Goal: Complete application form

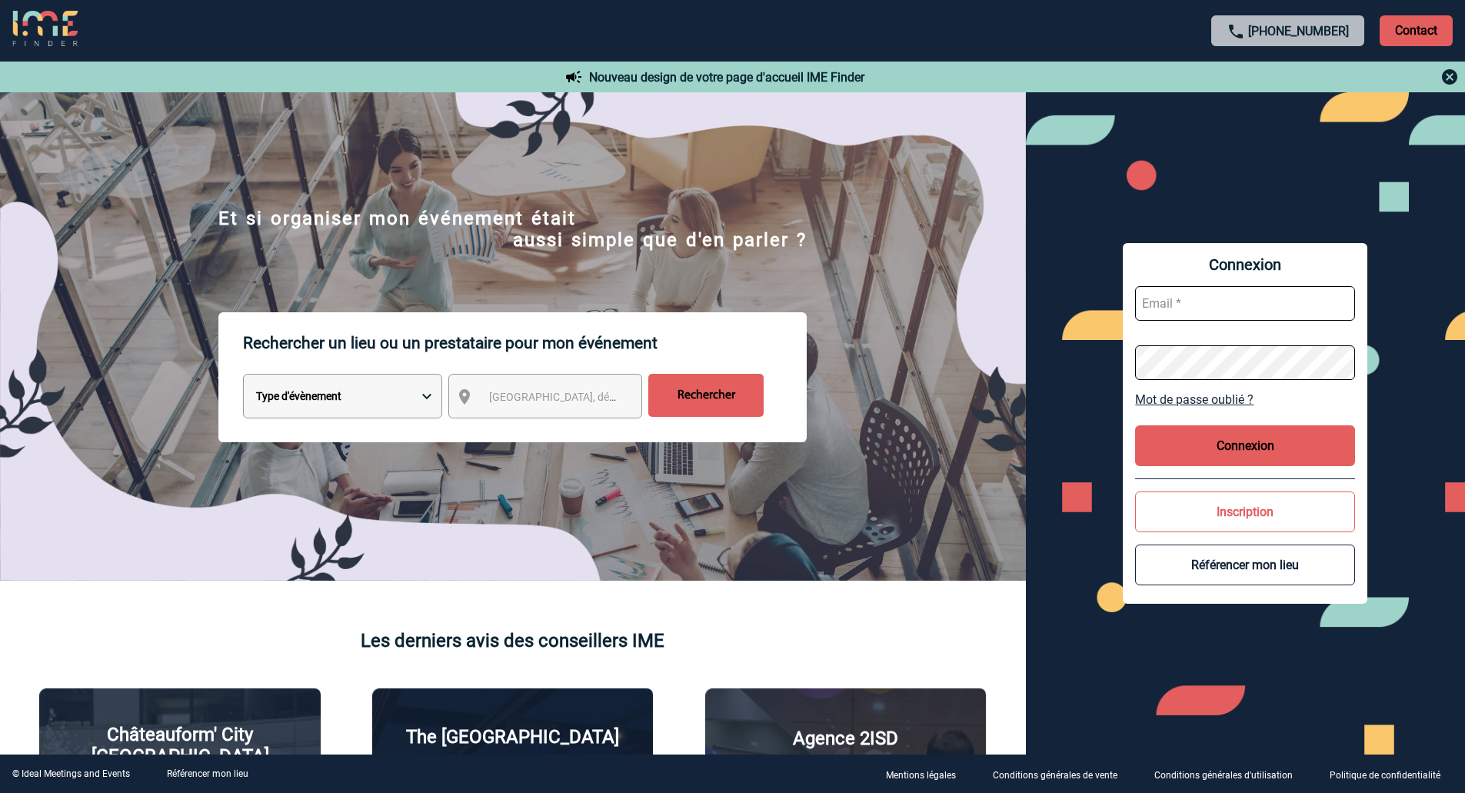
type input "veronique.leveque@capgemini.com"
drag, startPoint x: 1232, startPoint y: 445, endPoint x: 1097, endPoint y: 452, distance: 135.5
click at [1232, 445] on button "Connexion" at bounding box center [1245, 445] width 220 height 41
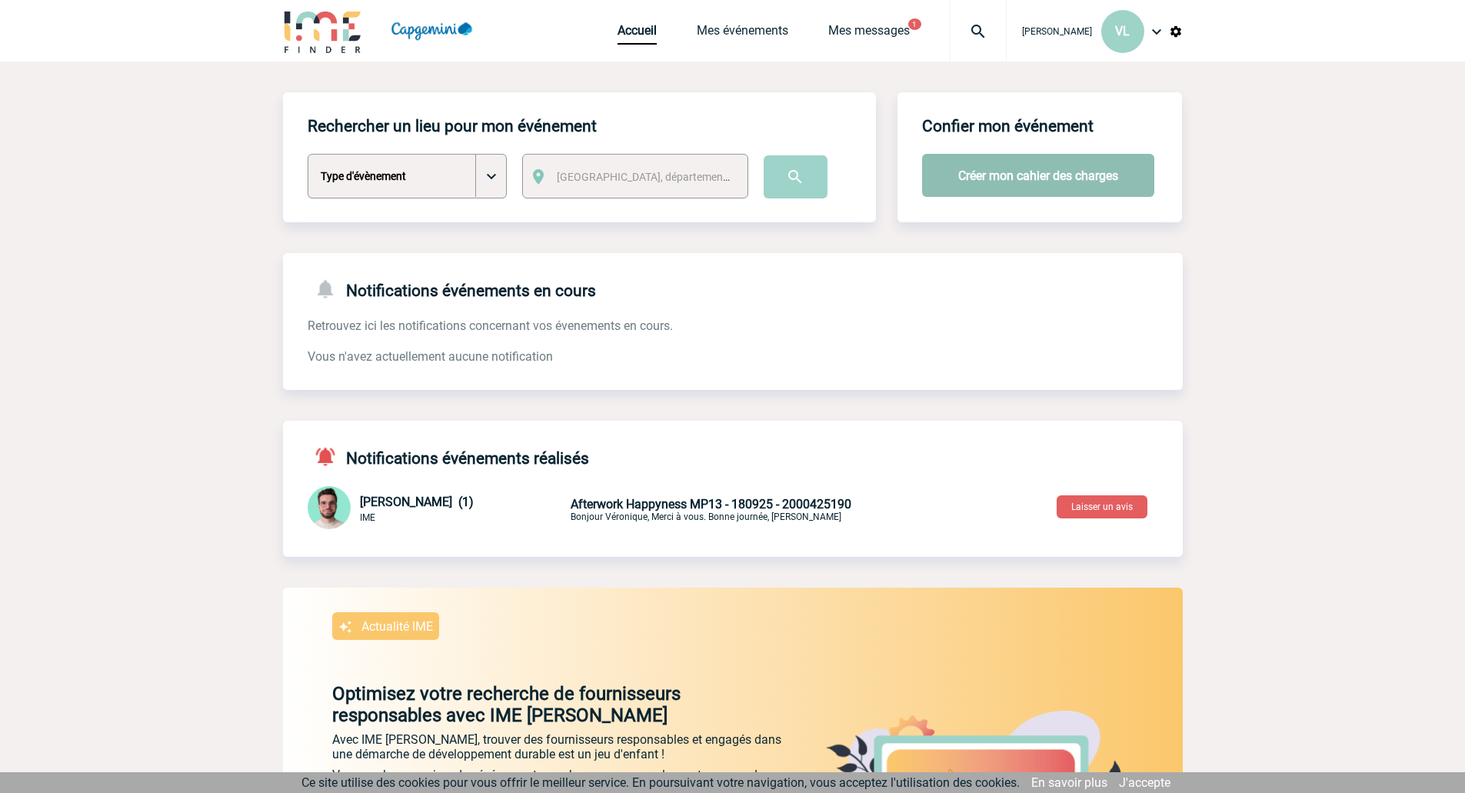
click at [1026, 182] on button "Créer mon cahier des charges" at bounding box center [1038, 175] width 232 height 43
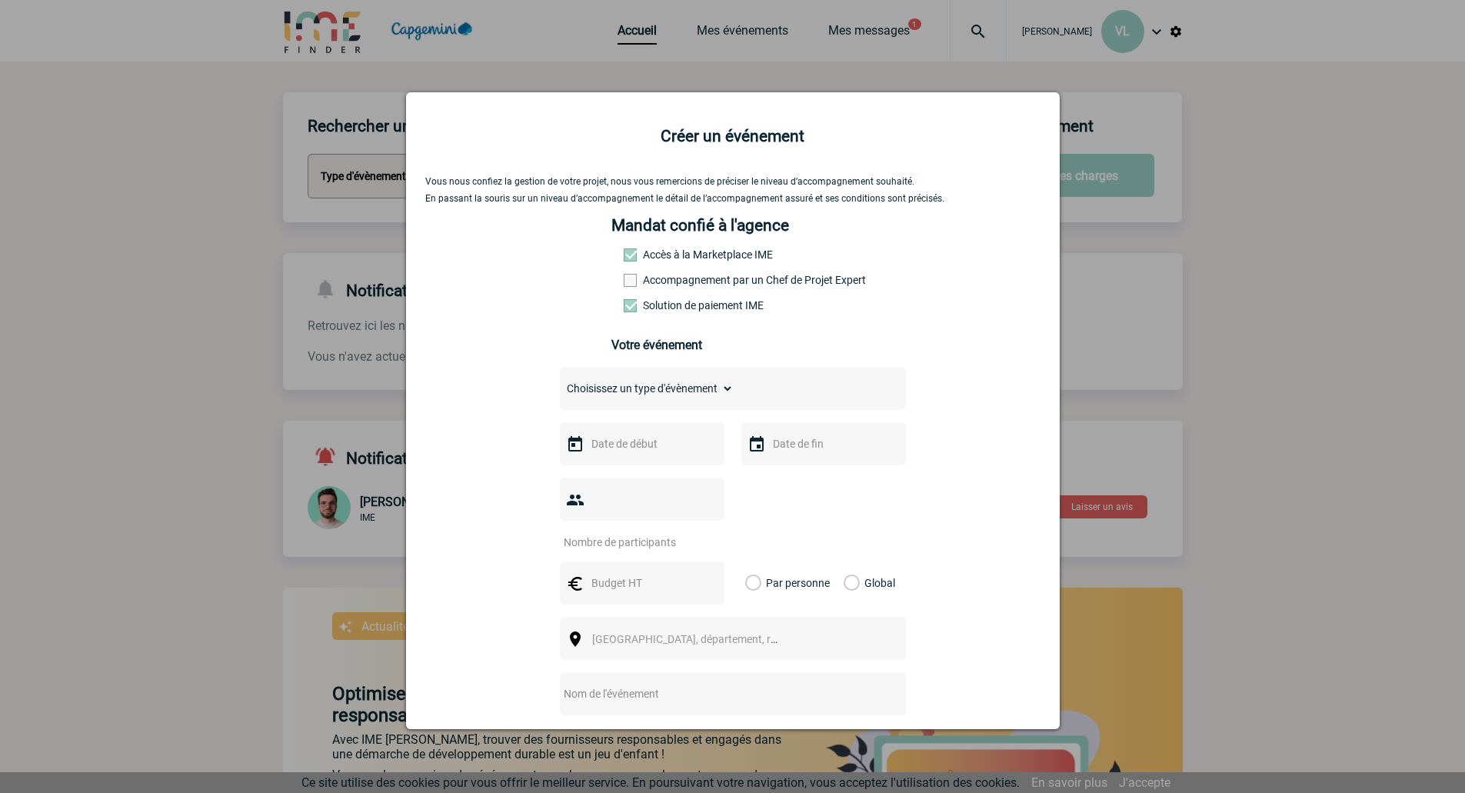
click at [677, 390] on select "Choisissez un type d'évènement Séminaire avec nuitée Séminaire sans nuitée Repa…" at bounding box center [647, 389] width 174 height 22
select select "4"
click at [560, 382] on select "Choisissez un type d'évènement Séminaire avec nuitée Séminaire sans nuitée Repa…" at bounding box center [647, 389] width 174 height 22
click at [607, 437] on div at bounding box center [642, 443] width 165 height 43
click at [622, 452] on input "text" at bounding box center [641, 444] width 106 height 20
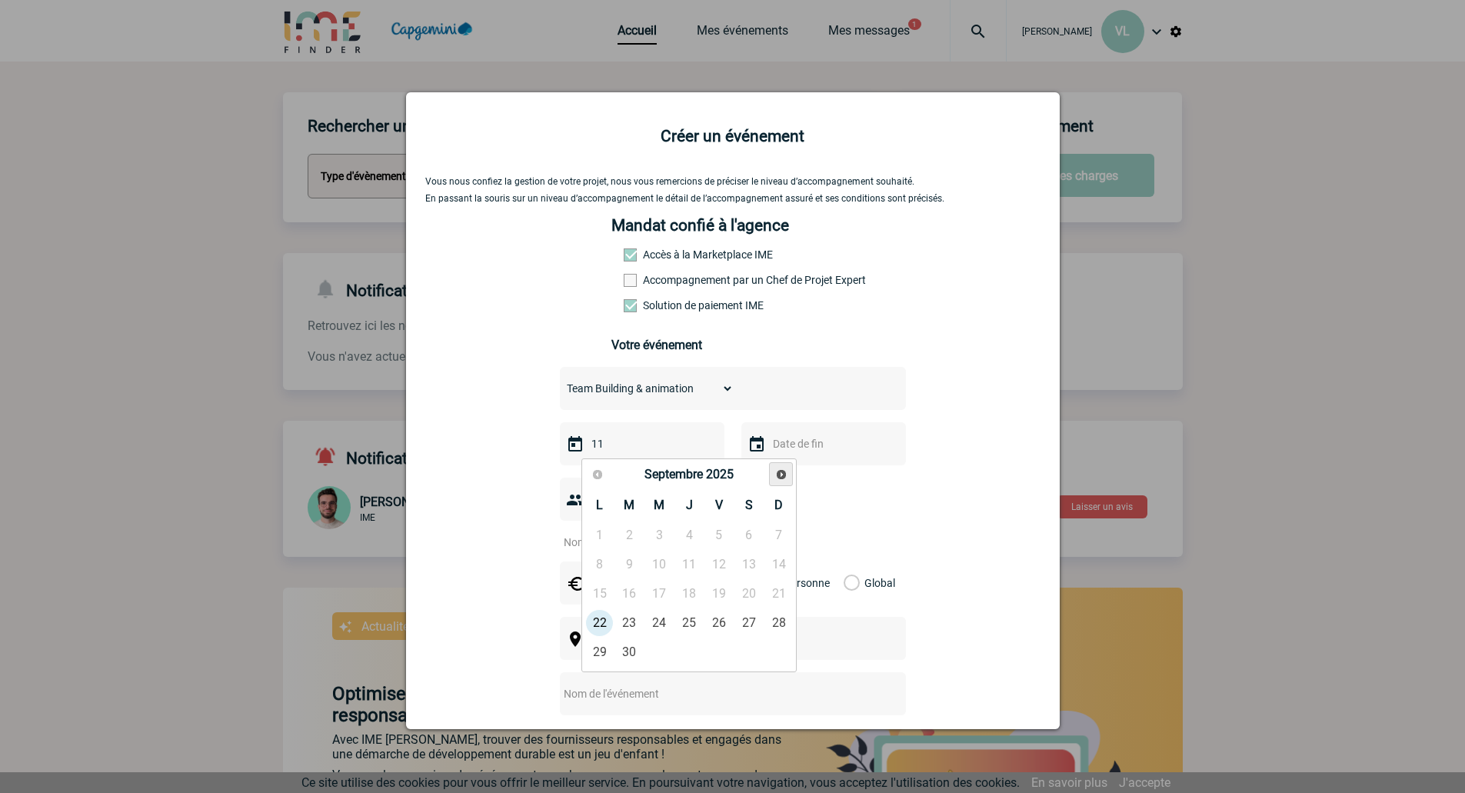
type input "11"
click at [745, 562] on link "11" at bounding box center [749, 565] width 28 height 28
type input "11-10-2025"
click at [640, 450] on input "11" at bounding box center [641, 444] width 106 height 20
click at [775, 477] on span "Suivant" at bounding box center [781, 474] width 12 height 12
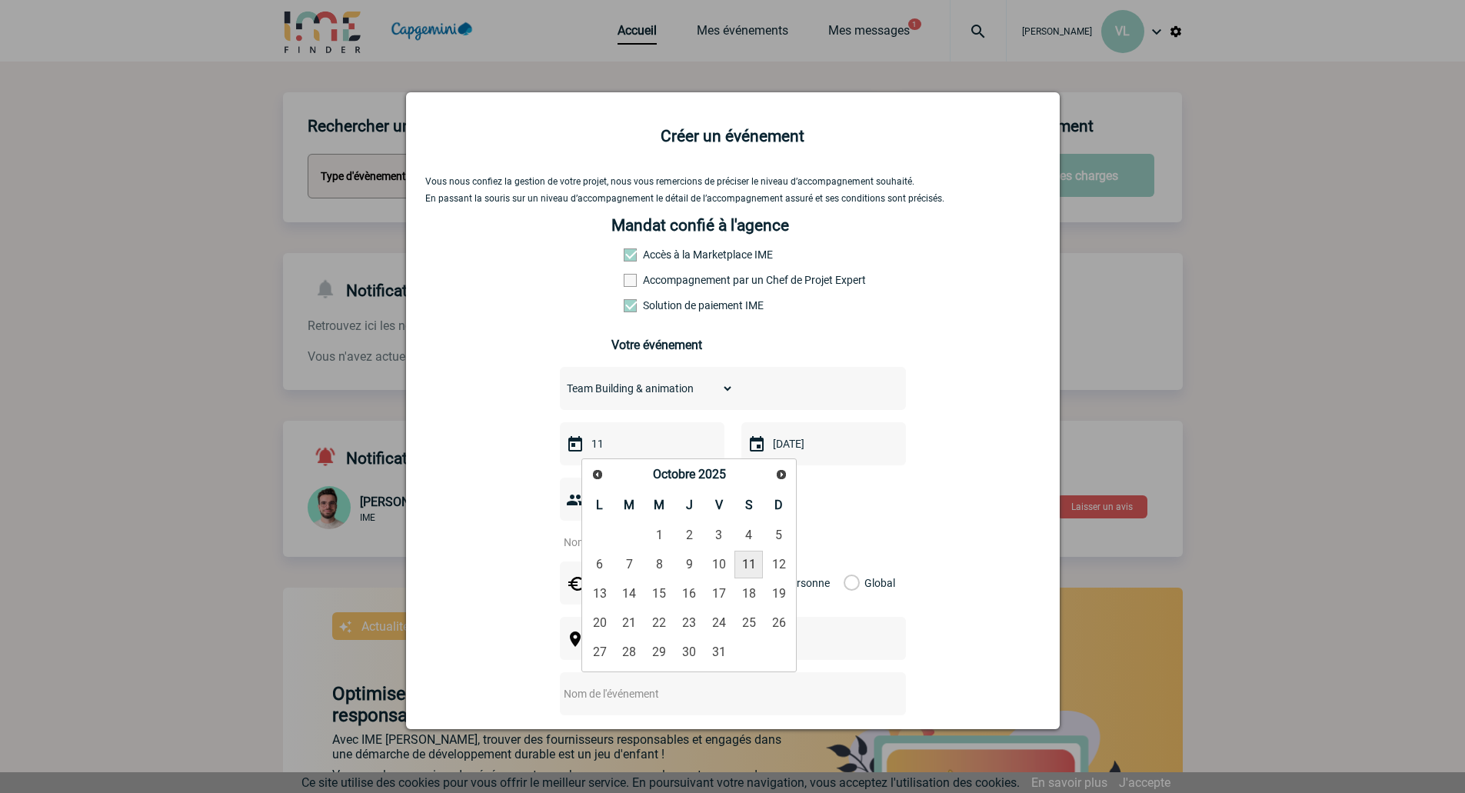
click at [752, 563] on link "11" at bounding box center [749, 565] width 28 height 28
type input "11-10-2025"
click at [663, 532] on input "number" at bounding box center [632, 542] width 145 height 20
click at [665, 532] on input "number" at bounding box center [632, 542] width 145 height 20
type input "0"
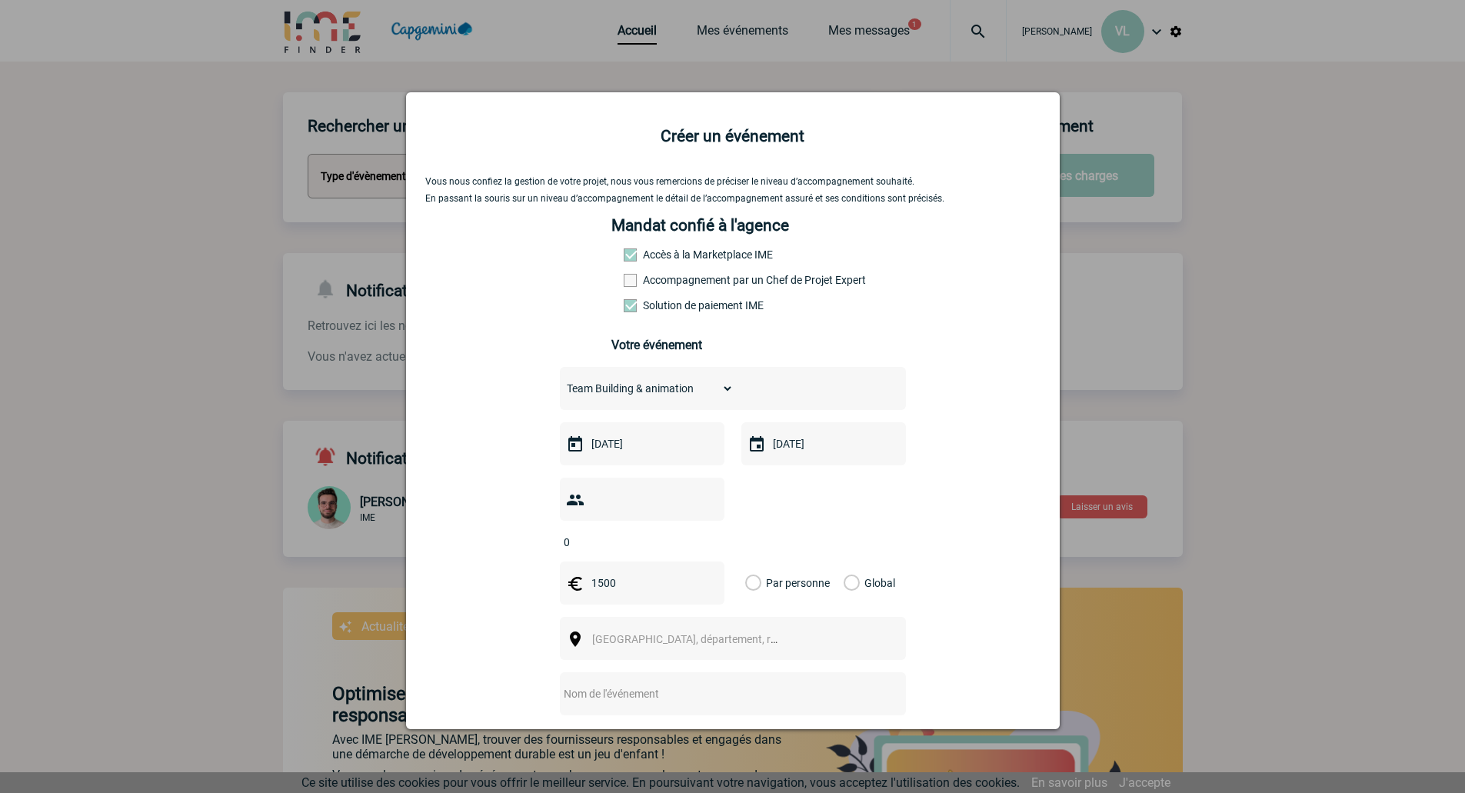
type input "1500"
click at [870, 562] on div "Global" at bounding box center [868, 583] width 52 height 43
click at [854, 562] on label "Global" at bounding box center [849, 583] width 10 height 43
click at [0, 0] on input "Global" at bounding box center [0, 0] width 0 height 0
click at [753, 628] on span "Ville, département, région..." at bounding box center [692, 639] width 212 height 22
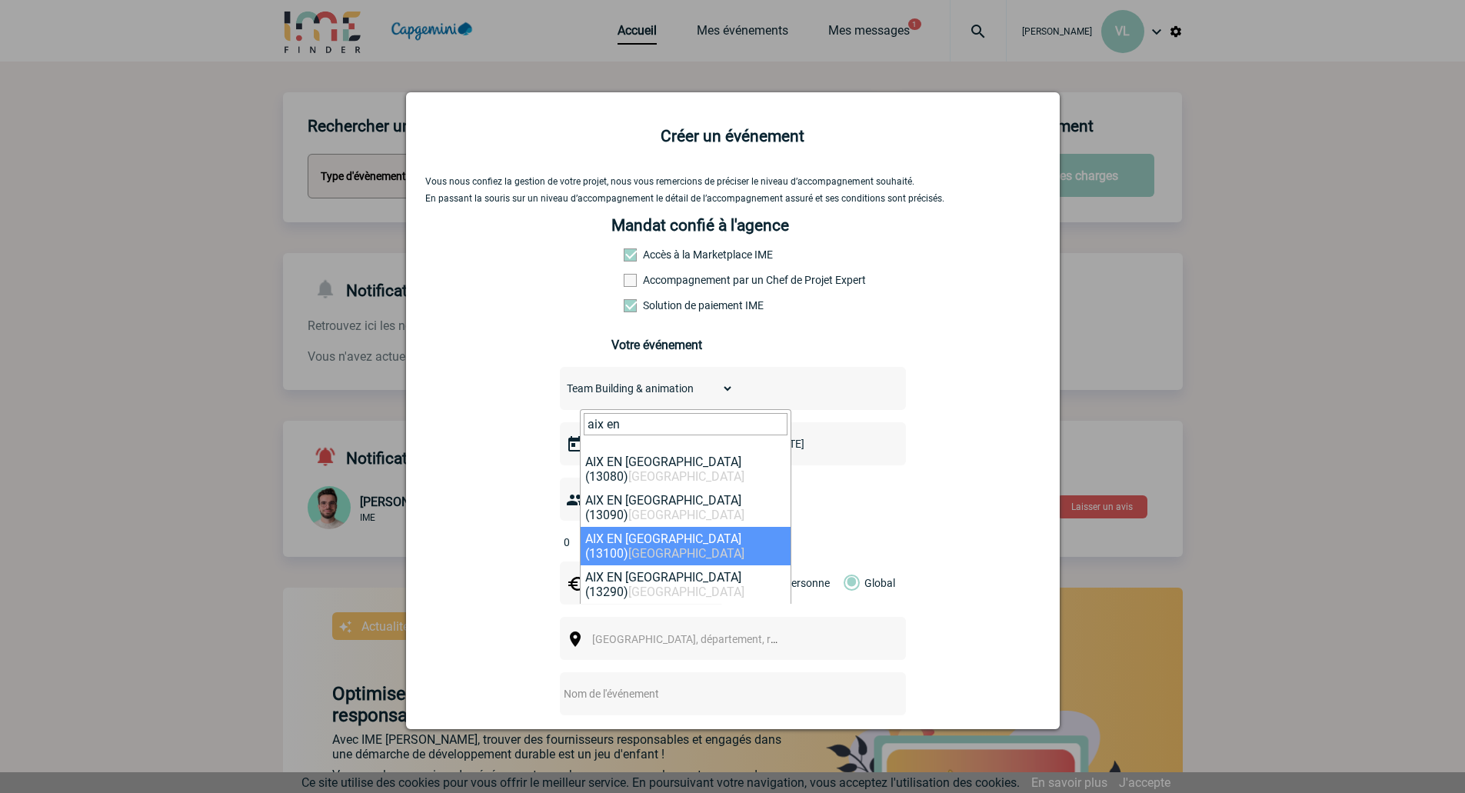
type input "aix en"
select select "7196"
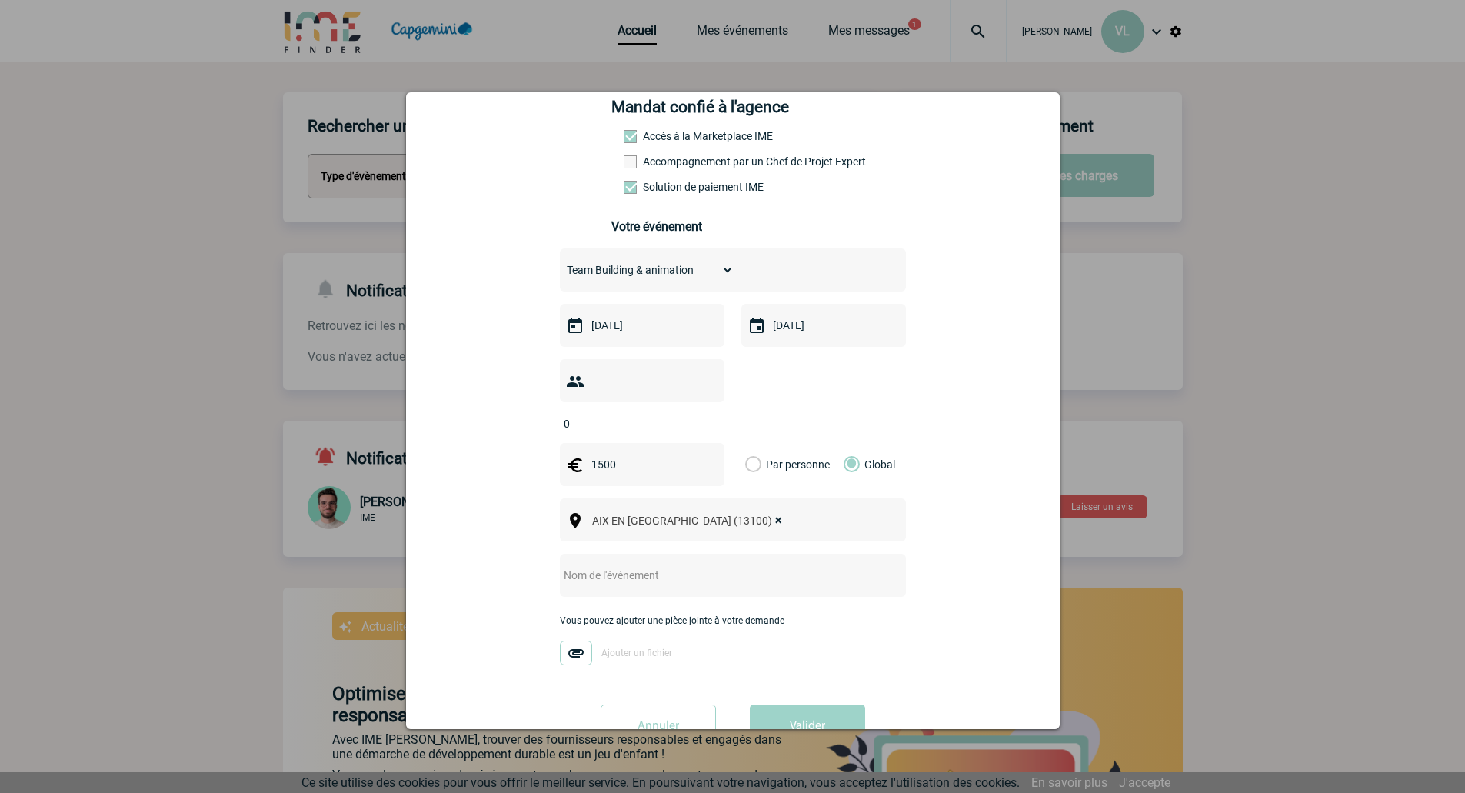
scroll to position [147, 0]
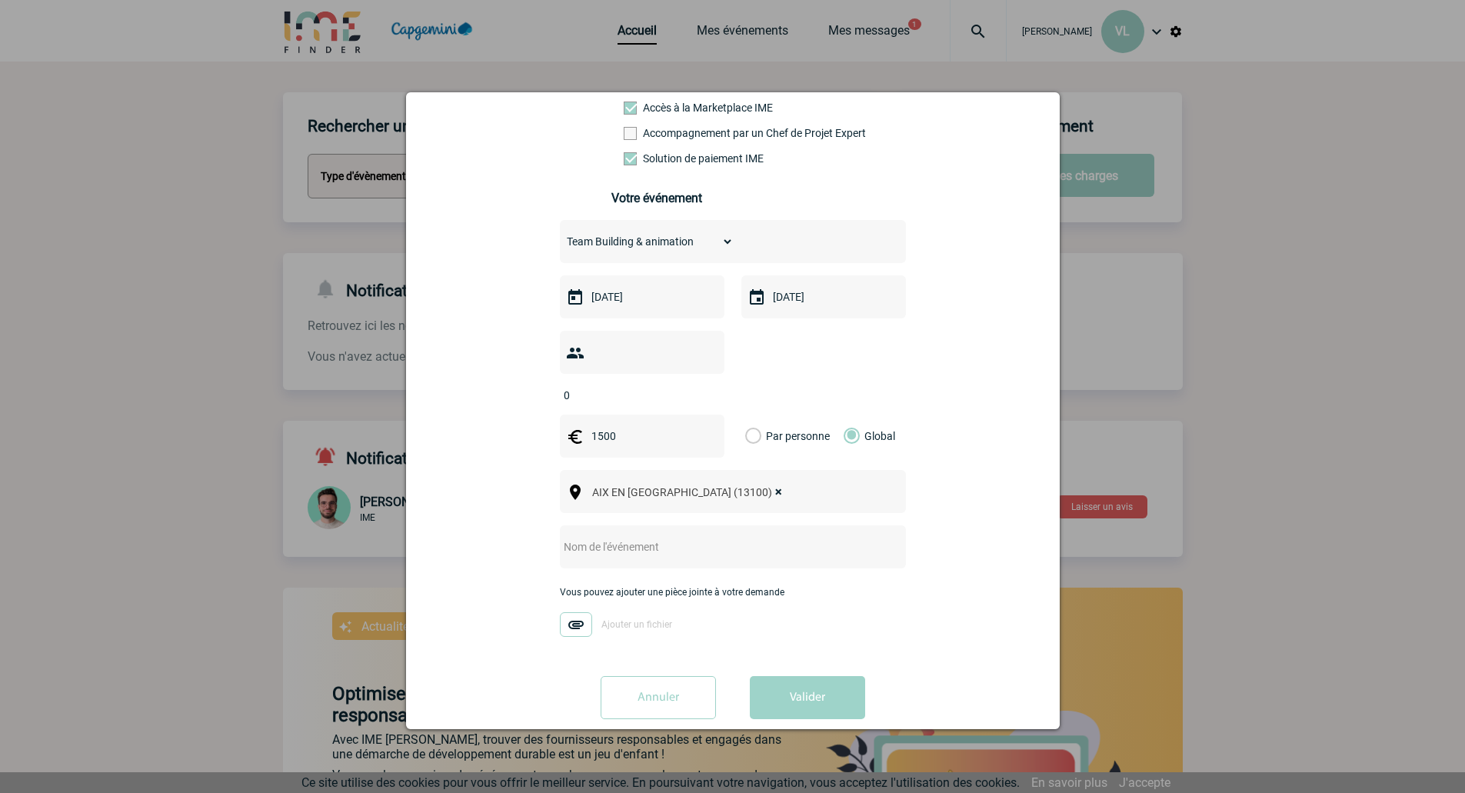
click at [672, 537] on input "text" at bounding box center [712, 547] width 305 height 20
click at [739, 537] on input "Sortie Bateau incentive" at bounding box center [712, 547] width 305 height 20
type input "Sortie Bateau incentive XPB174"
click at [818, 678] on button "Valider" at bounding box center [807, 697] width 115 height 43
click at [754, 645] on div "Vous nous confiez la gestion de votre projet, nous vous remercions de préciser …" at bounding box center [732, 380] width 615 height 702
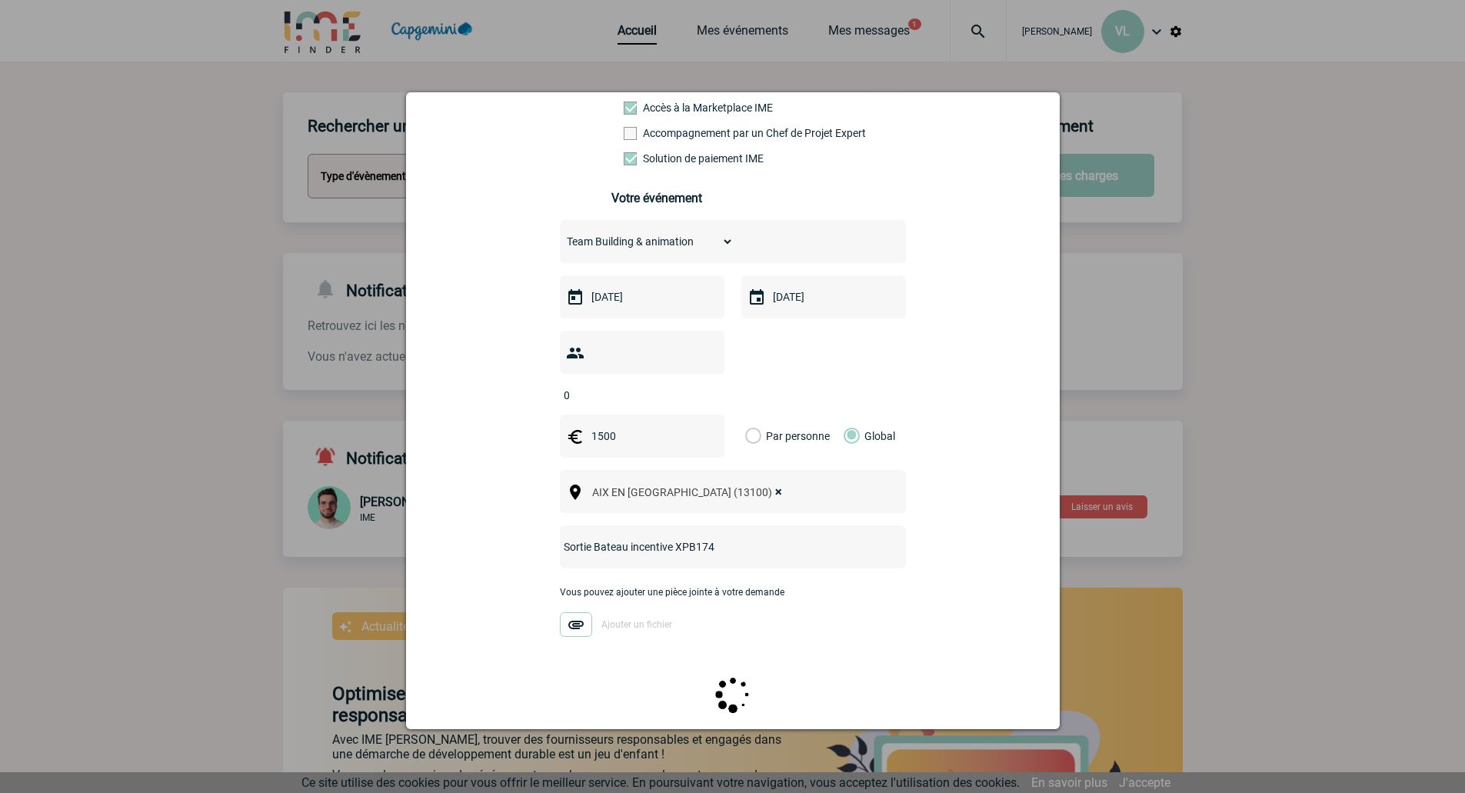
click at [572, 612] on img at bounding box center [576, 624] width 32 height 25
click at [0, 0] on input "Ajouter un fichier" at bounding box center [0, 0] width 0 height 0
click at [575, 612] on img at bounding box center [576, 624] width 32 height 25
click at [0, 0] on input "Ajouter un fichier" at bounding box center [0, 0] width 0 height 0
click at [569, 612] on img at bounding box center [576, 624] width 32 height 25
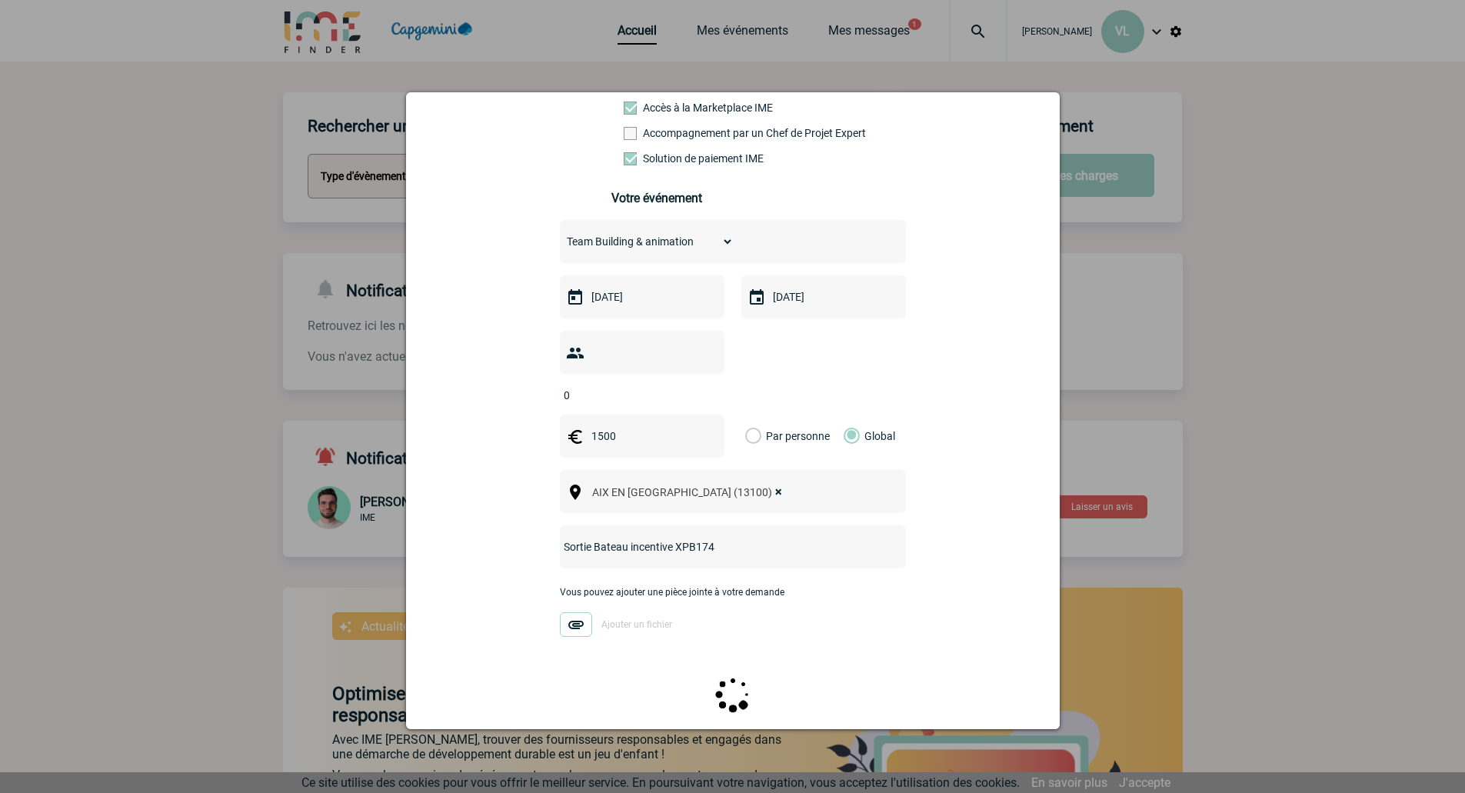
click at [0, 0] on input "Ajouter un fichier" at bounding box center [0, 0] width 0 height 0
click at [846, 591] on div "Vous pouvez ajouter une pièce jointe à votre demande Devis_000012_BCM_IDEAL_Mee…" at bounding box center [733, 619] width 346 height 65
click at [752, 415] on label "Par personne" at bounding box center [753, 436] width 17 height 43
click at [0, 0] on input "Par personne" at bounding box center [0, 0] width 0 height 0
click at [614, 378] on div "Choisissez un type d'évènement Séminaire avec nuitée Séminaire sans nuitée Repa…" at bounding box center [733, 436] width 346 height 432
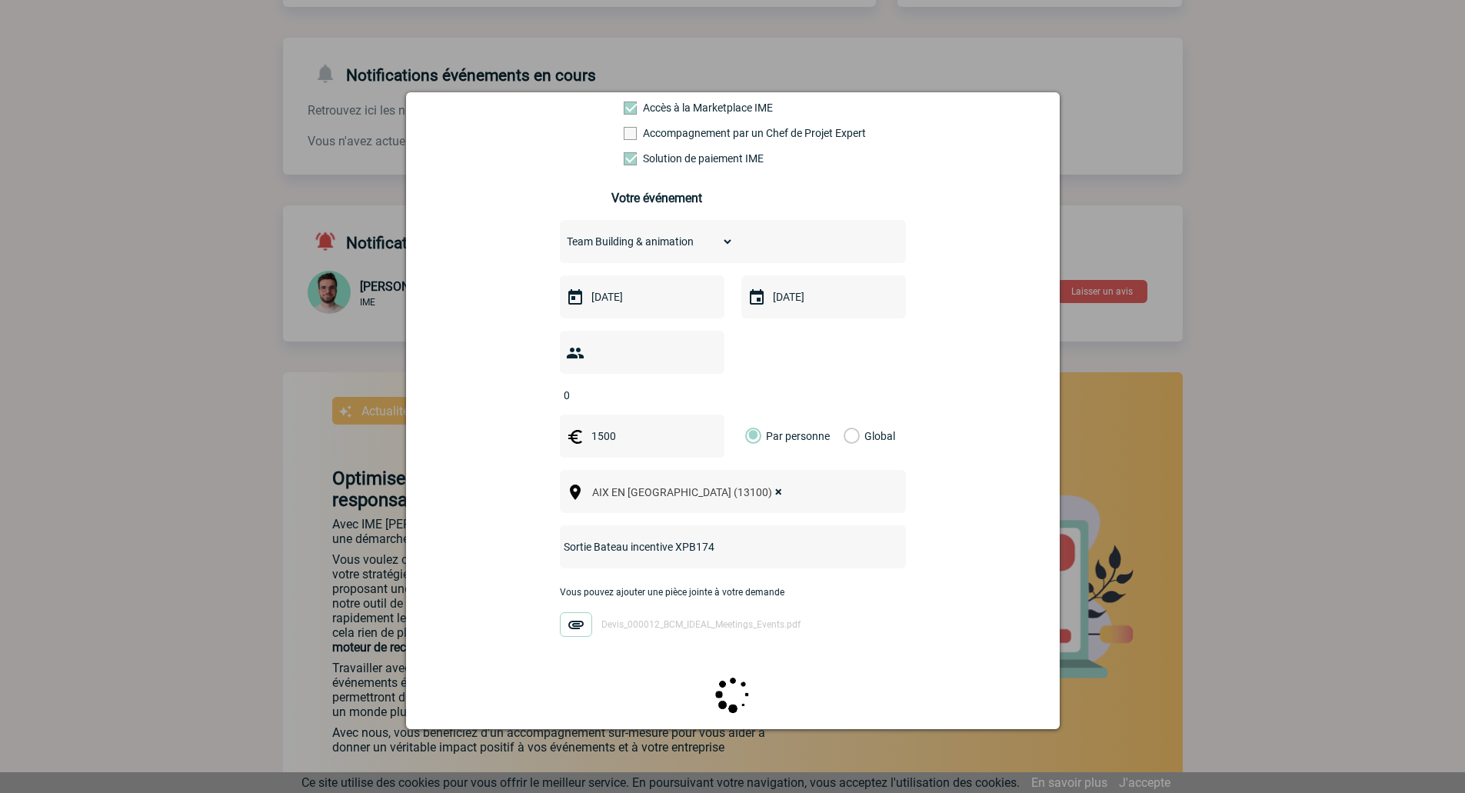
scroll to position [286, 0]
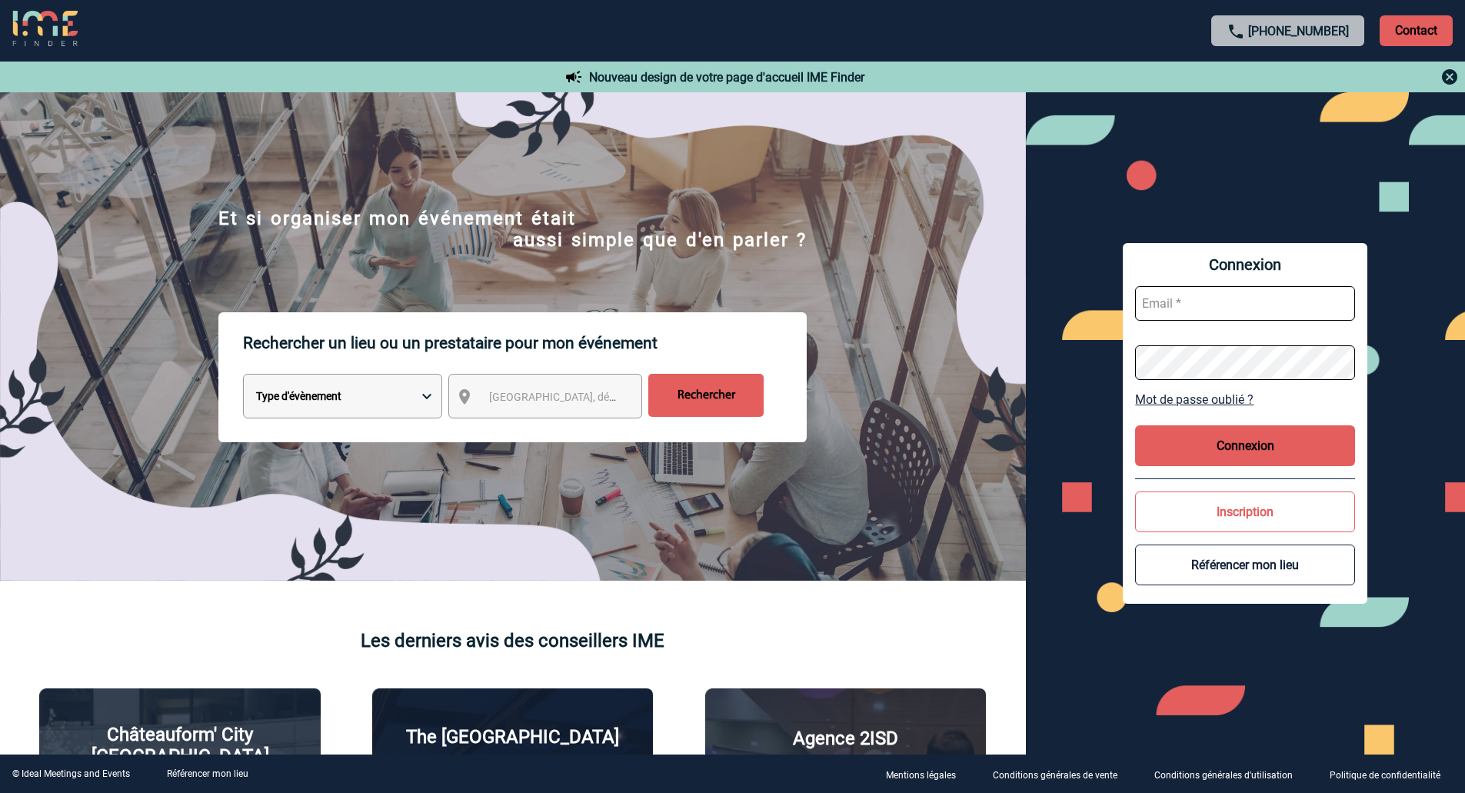
type input "[EMAIL_ADDRESS][DOMAIN_NAME]"
click at [1266, 457] on button "Connexion" at bounding box center [1245, 445] width 220 height 41
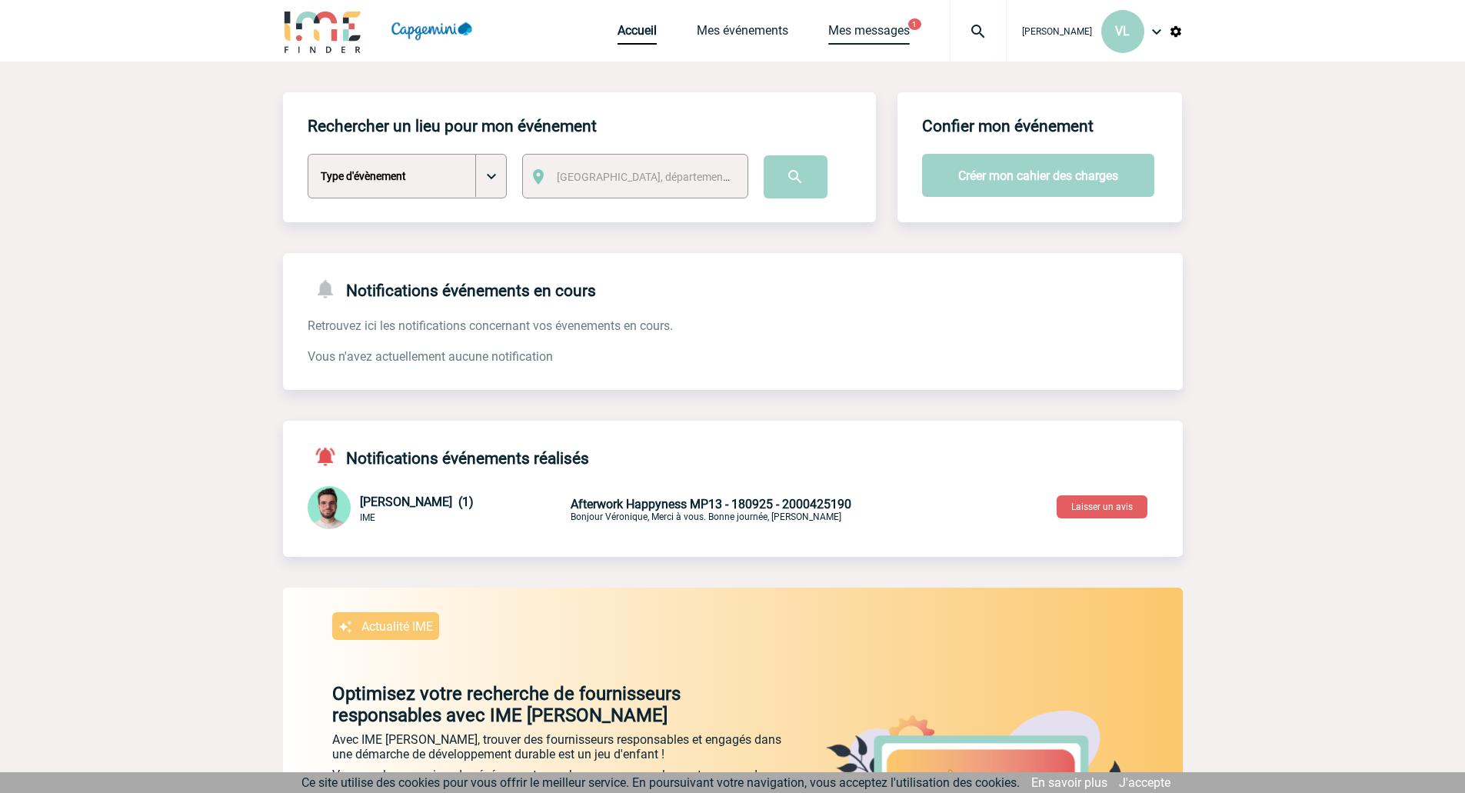
click at [838, 33] on link "Mes messages" at bounding box center [869, 34] width 82 height 22
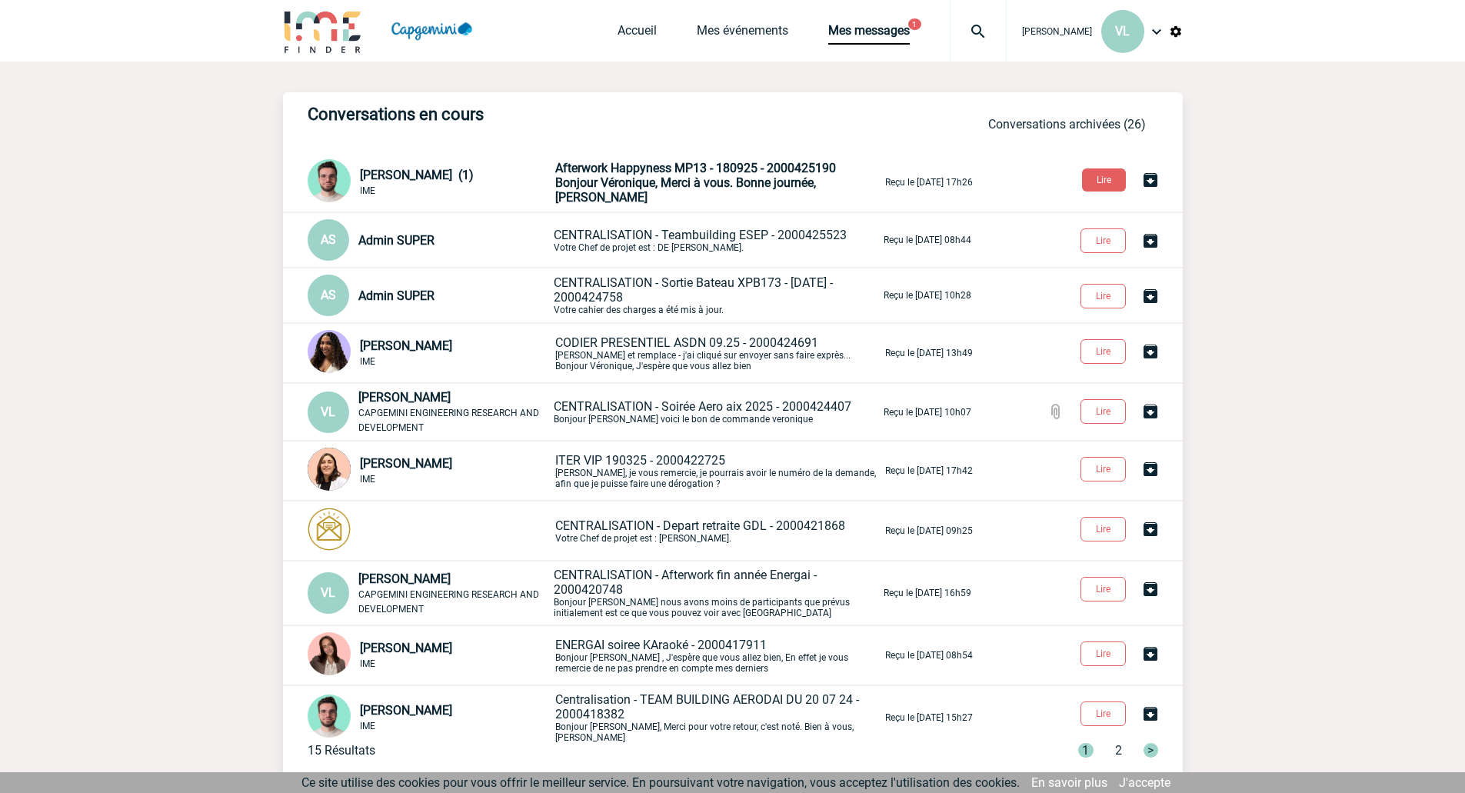
click at [720, 171] on span "Afterwork Happyness MP13 - 180925 - 2000425190" at bounding box center [695, 168] width 281 height 15
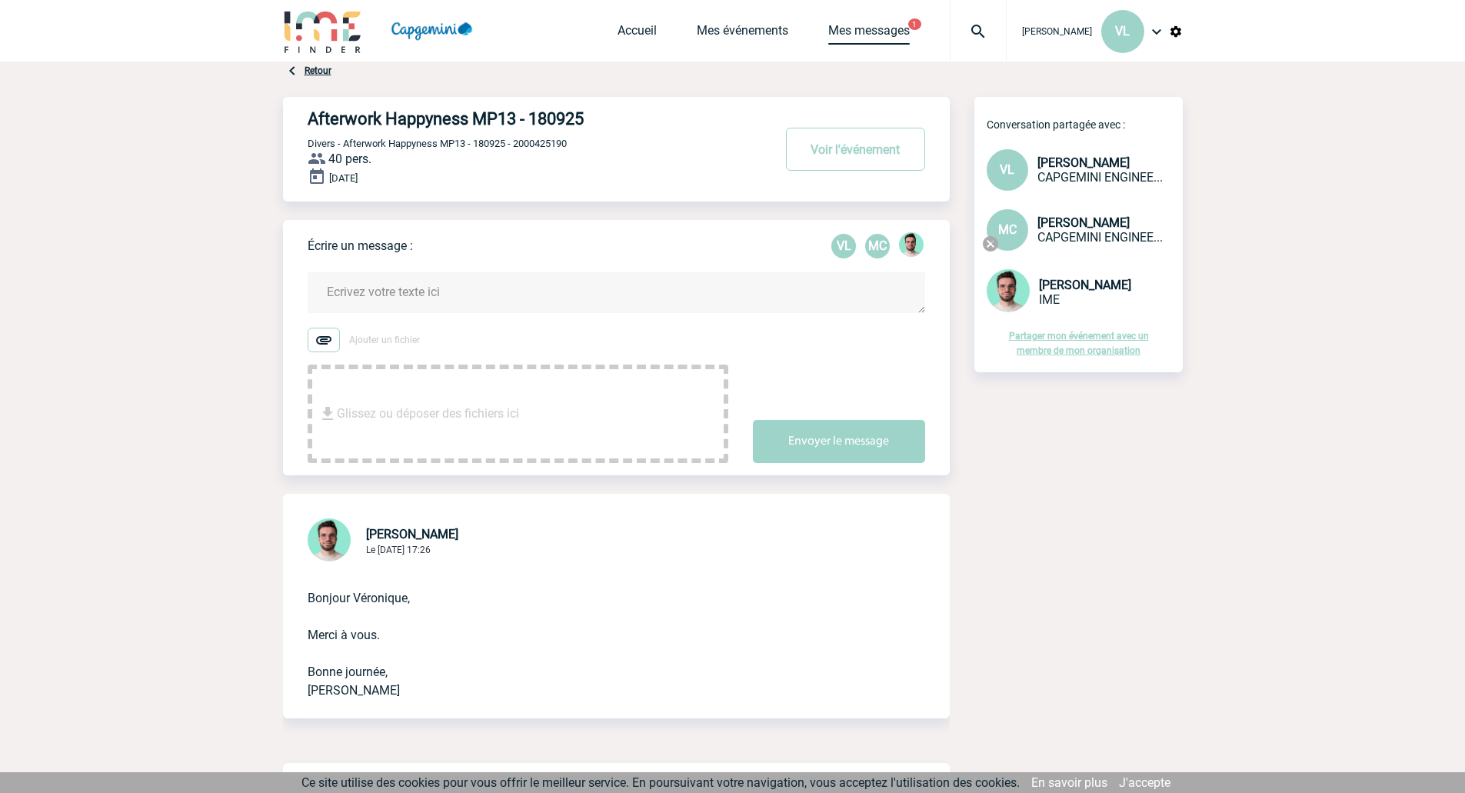
click at [878, 35] on link "Mes messages" at bounding box center [869, 34] width 82 height 22
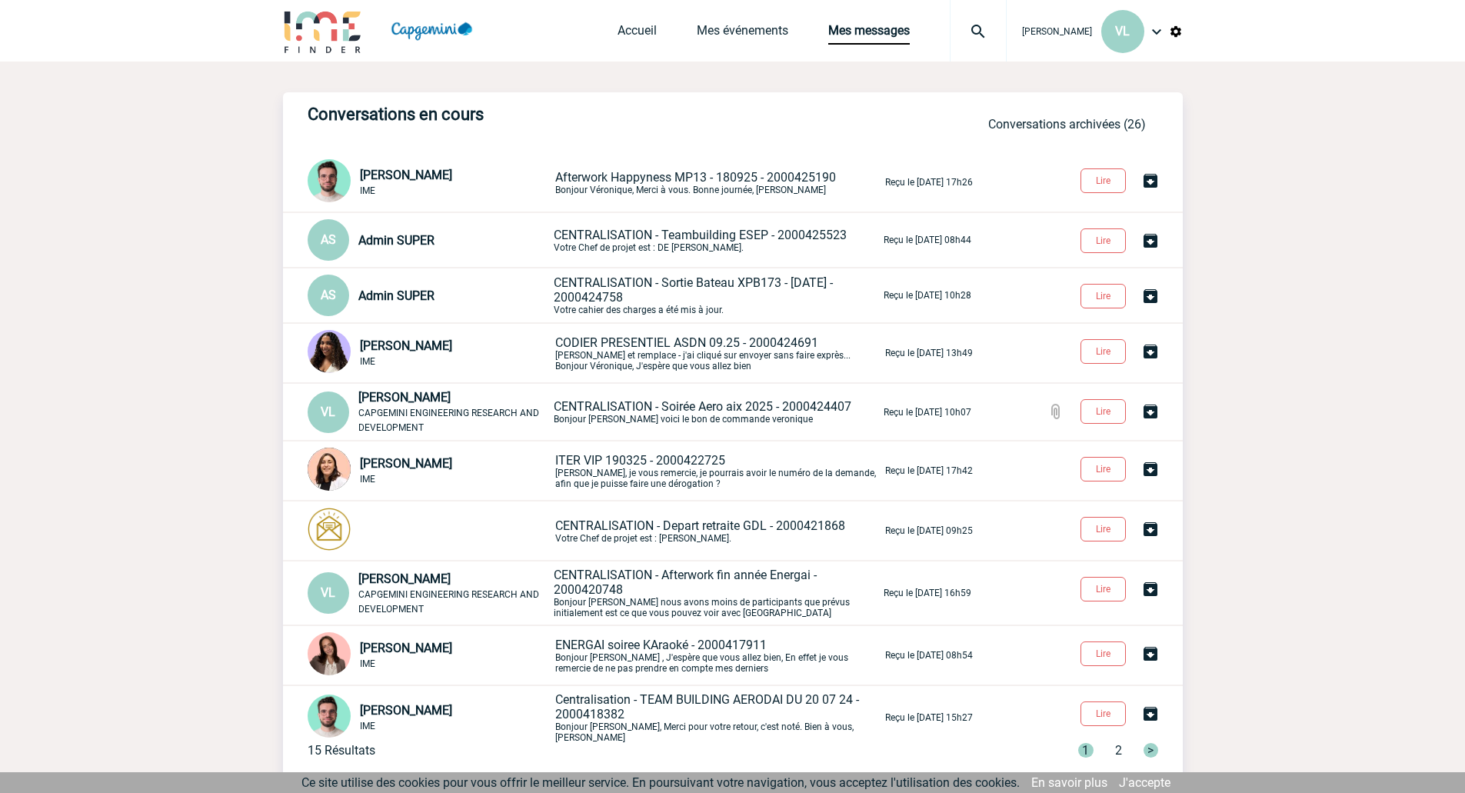
click at [706, 238] on span "CENTRALISATION - Teambuilding ESEP - 2000425523" at bounding box center [700, 235] width 293 height 15
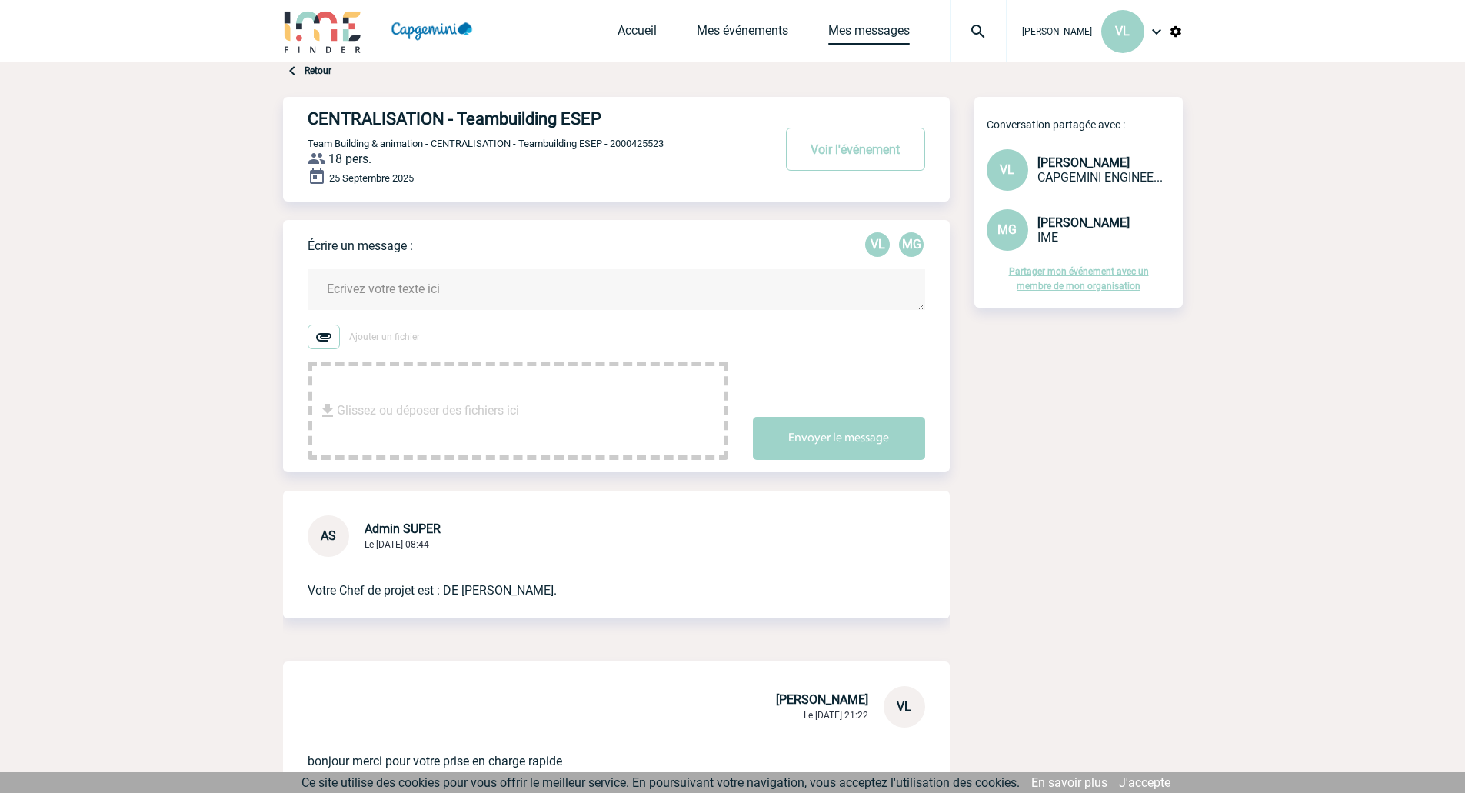
click at [877, 26] on link "Mes messages" at bounding box center [869, 34] width 82 height 22
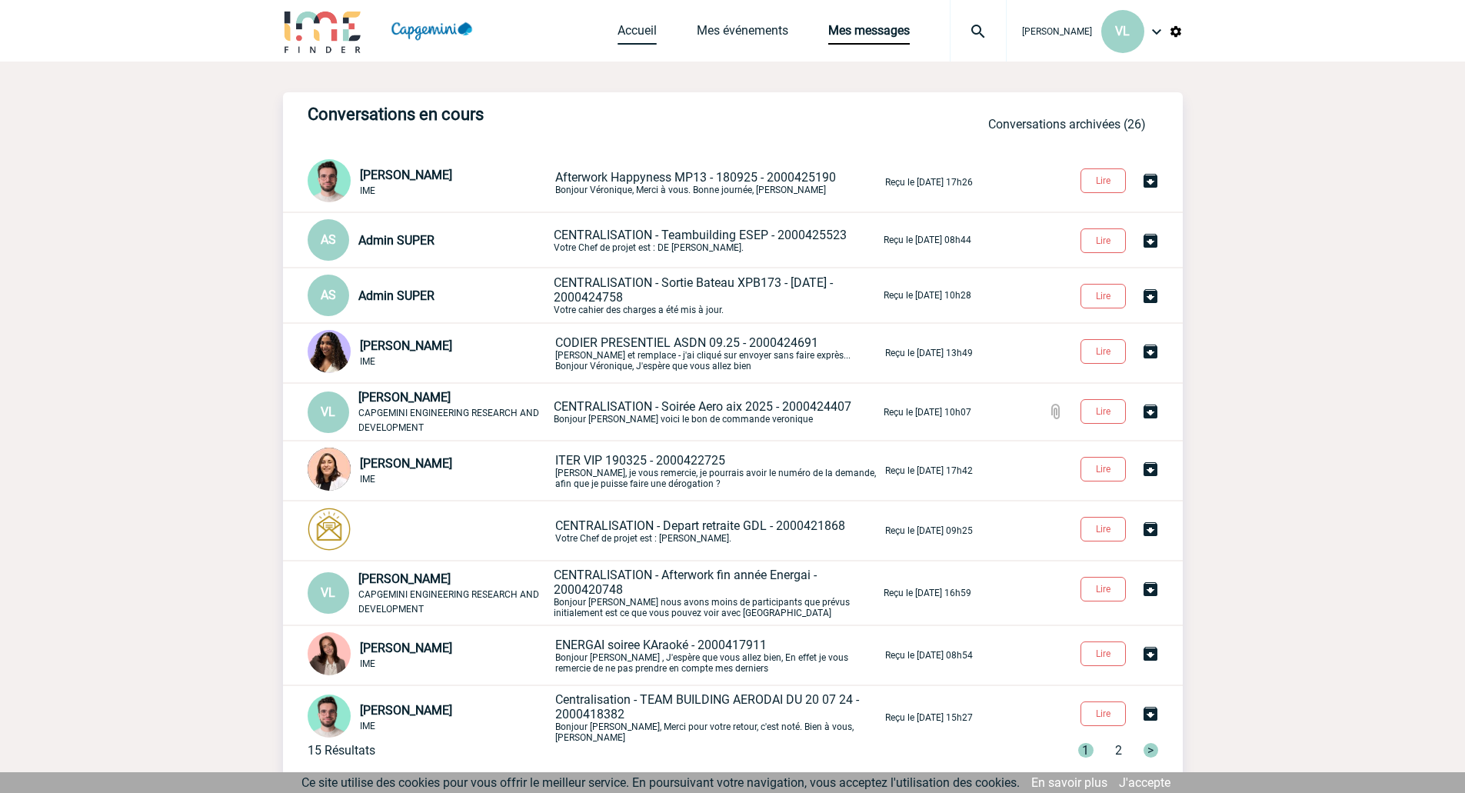
click at [636, 31] on link "Accueil" at bounding box center [637, 34] width 39 height 22
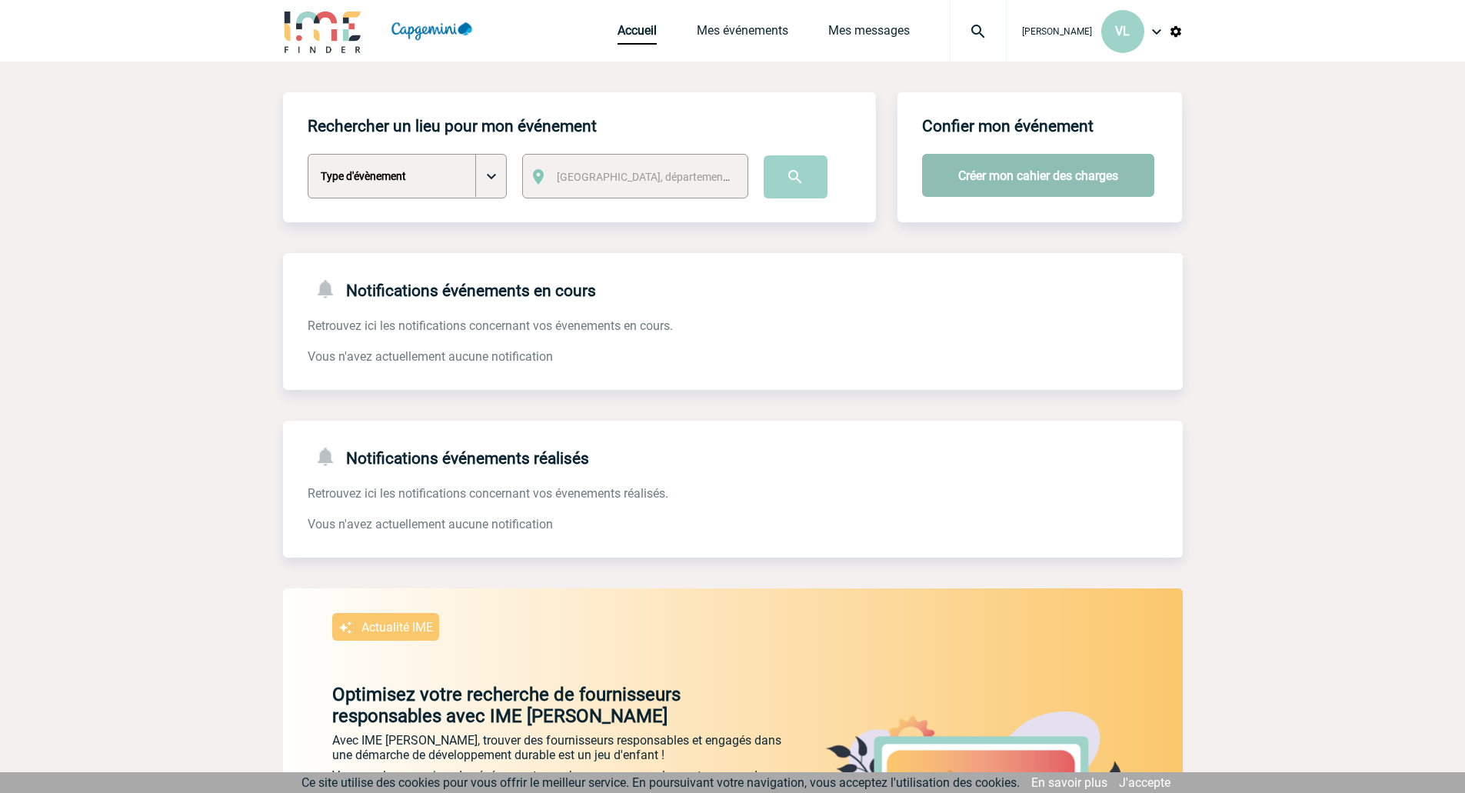
click at [998, 193] on button "Créer mon cahier des charges" at bounding box center [1038, 175] width 232 height 43
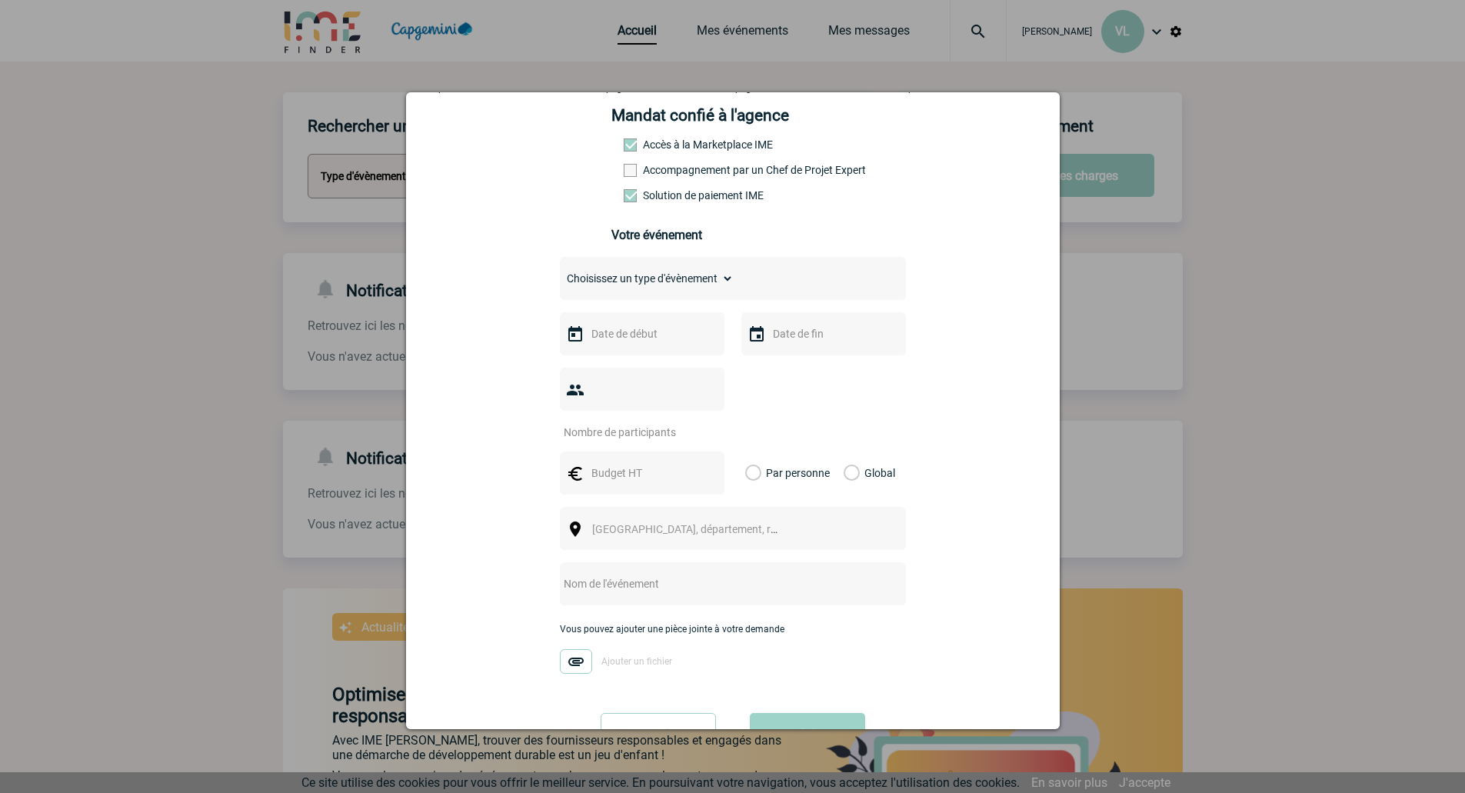
scroll to position [147, 0]
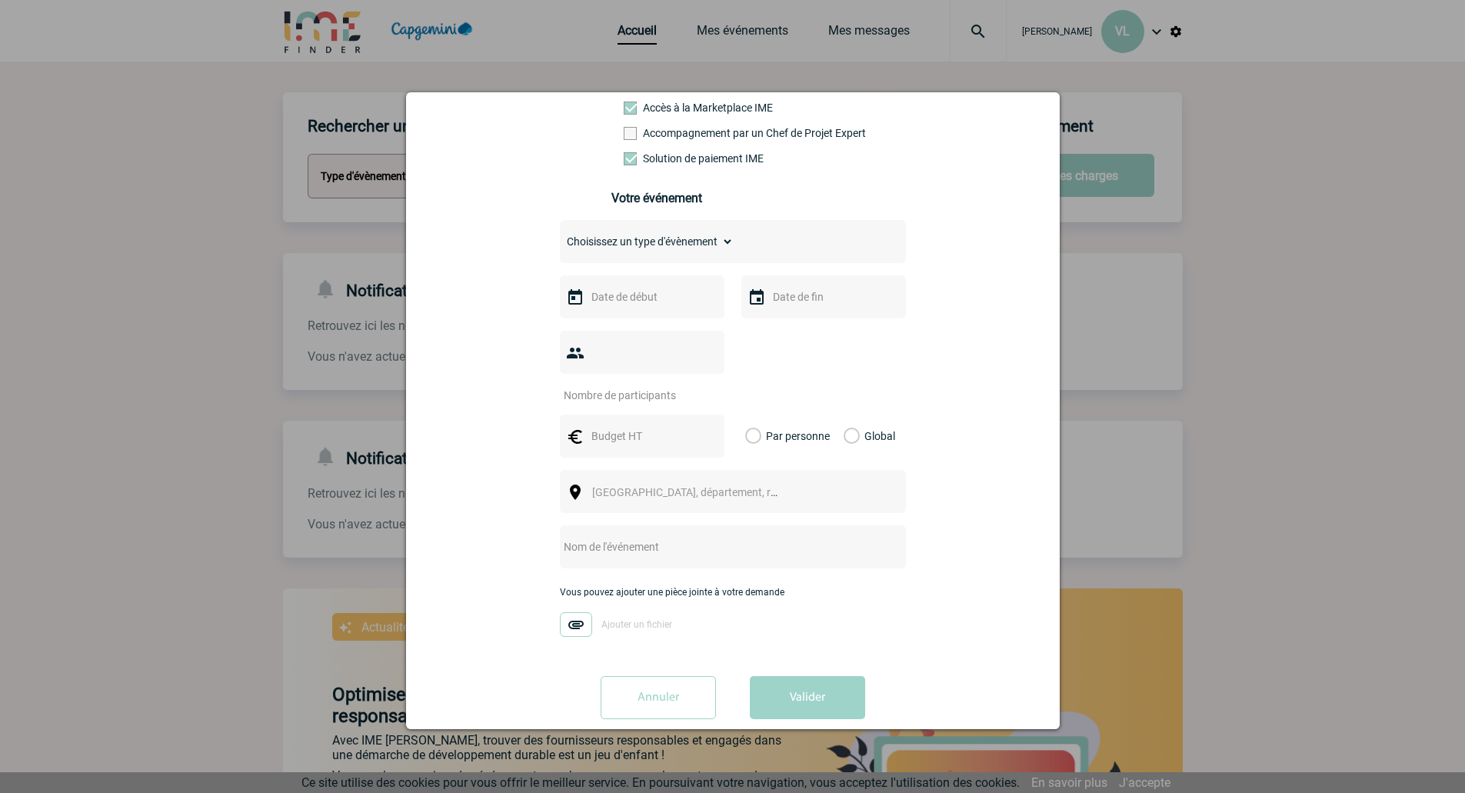
click at [572, 612] on img at bounding box center [576, 624] width 32 height 25
click at [0, 0] on input "Ajouter un fichier" at bounding box center [0, 0] width 0 height 0
click at [592, 250] on select "Choisissez un type d'évènement Séminaire avec nuitée Séminaire sans nuitée Repa…" at bounding box center [647, 242] width 174 height 22
select select "4"
click at [560, 235] on select "Choisissez un type d'évènement Séminaire avec nuitée Séminaire sans nuitée Repa…" at bounding box center [647, 242] width 174 height 22
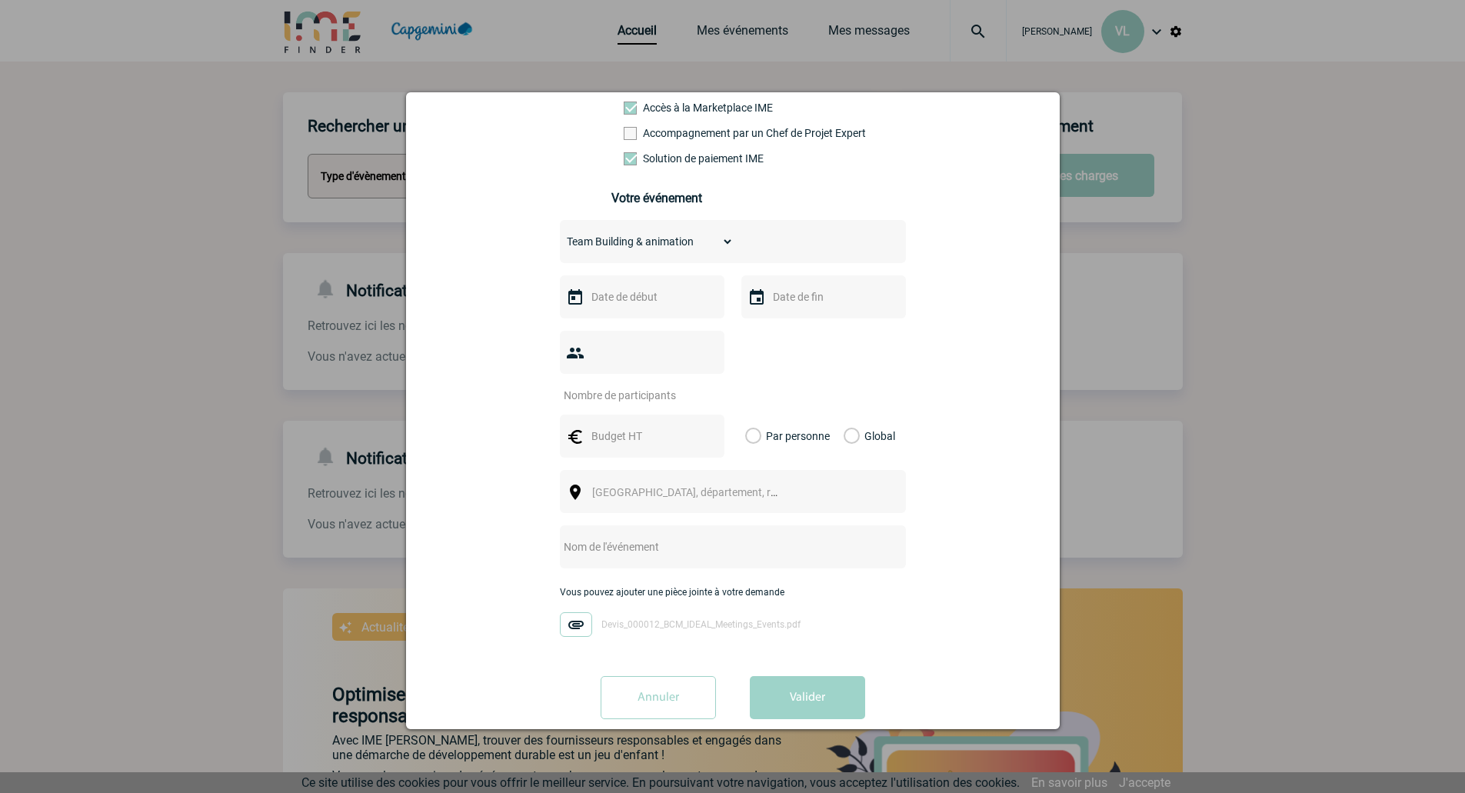
click at [620, 305] on input "text" at bounding box center [641, 297] width 106 height 20
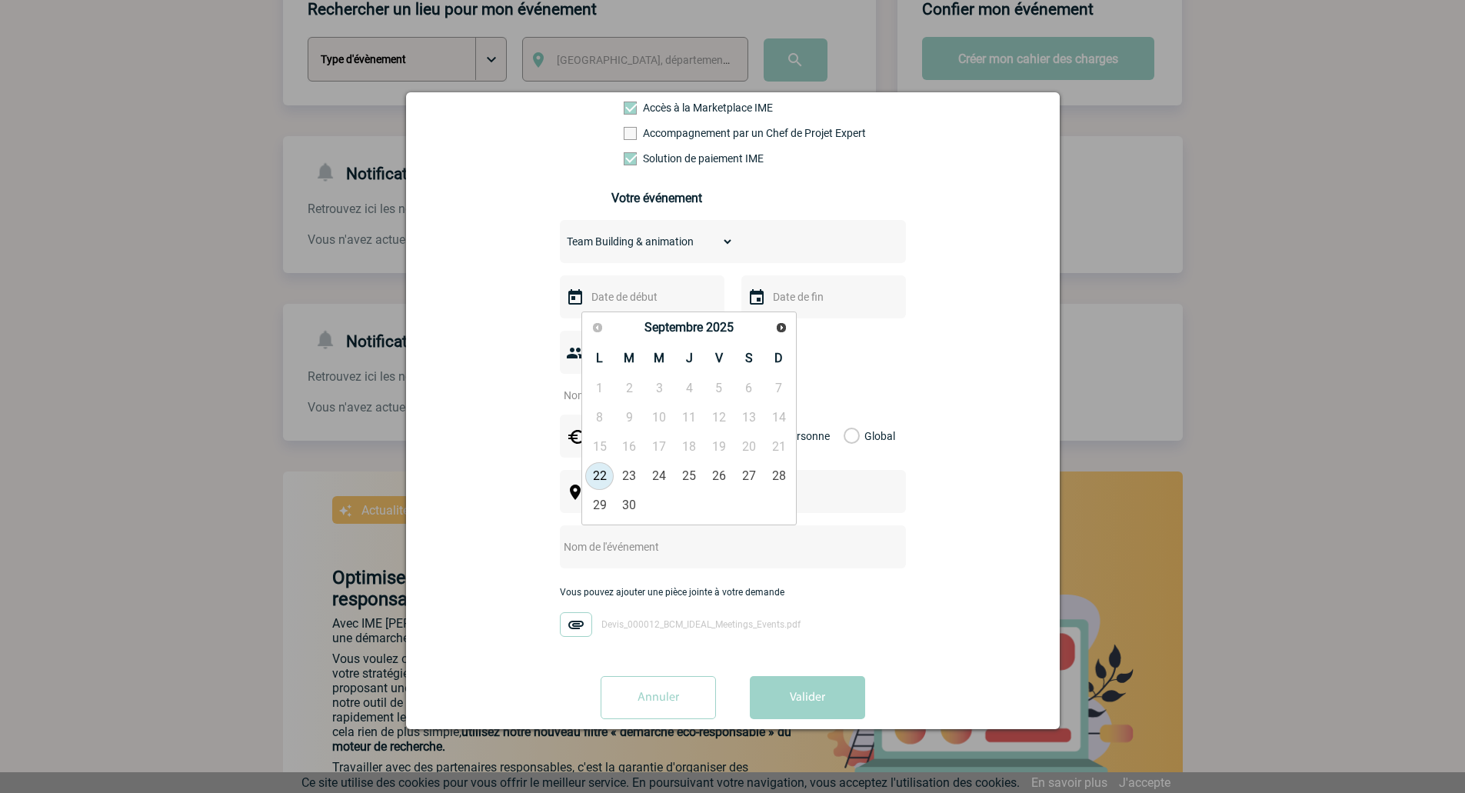
scroll to position [154, 0]
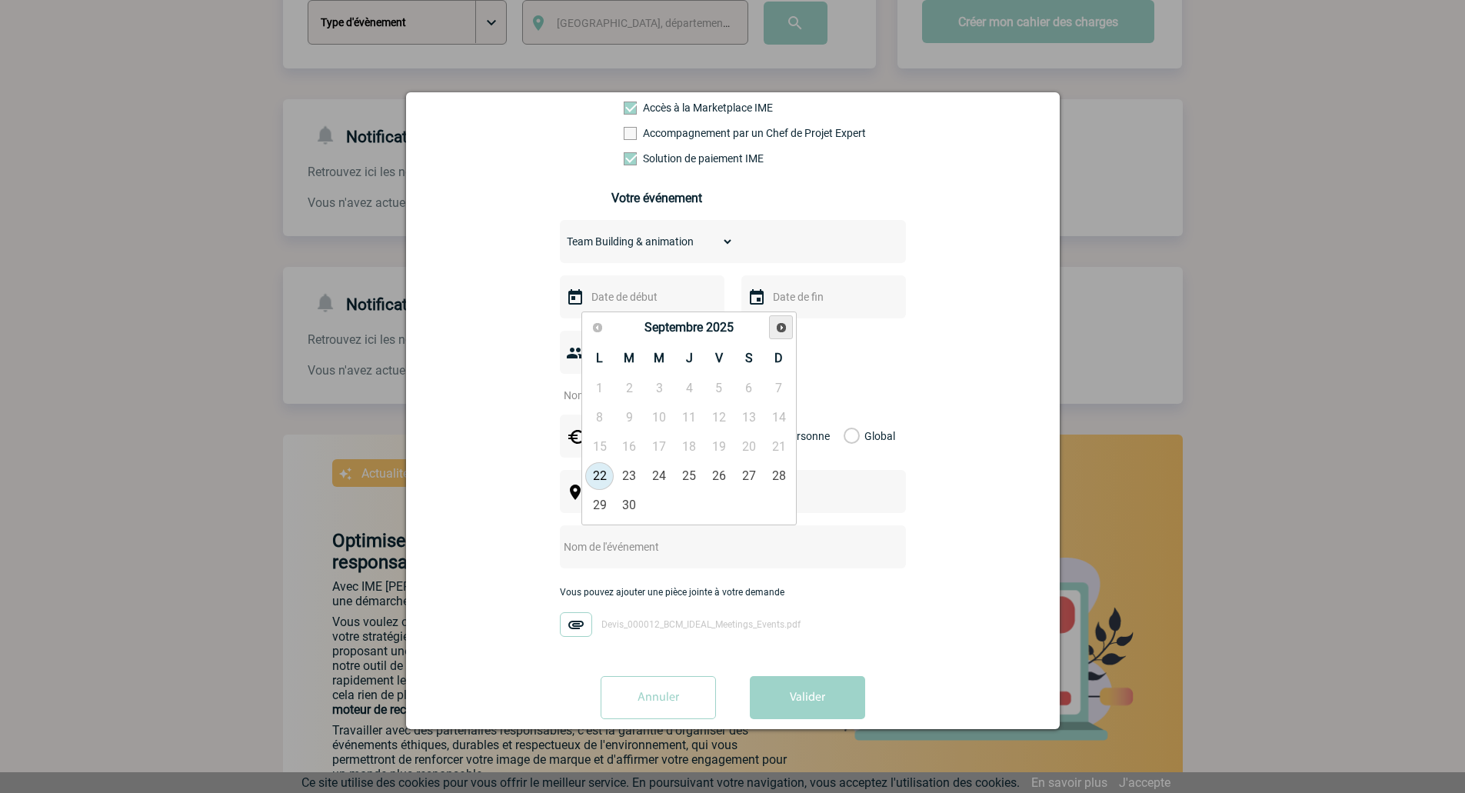
click at [788, 330] on link "Suivant" at bounding box center [781, 327] width 24 height 24
click at [752, 424] on link "11" at bounding box center [749, 418] width 28 height 28
type input "11-10-2025"
drag, startPoint x: 815, startPoint y: 332, endPoint x: 822, endPoint y: 327, distance: 8.3
click at [819, 330] on div "Choisissez un type d'évènement Séminaire avec nuitée Séminaire sans nuitée Repa…" at bounding box center [733, 436] width 346 height 432
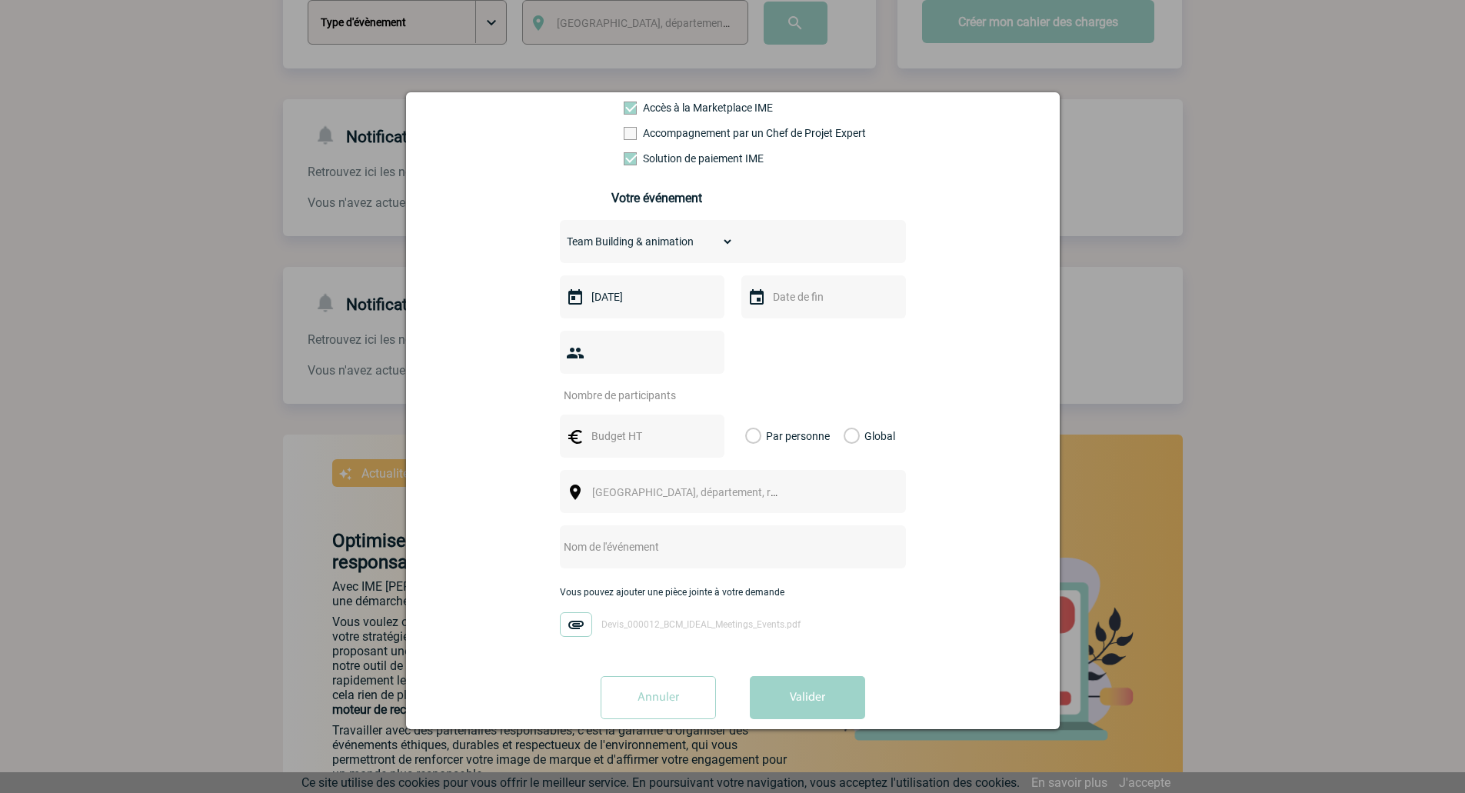
click at [815, 306] on input "text" at bounding box center [822, 297] width 106 height 20
click at [935, 415] on link "11" at bounding box center [930, 418] width 28 height 28
type input "11-10-2025"
click at [613, 486] on span "Ville, département, région..." at bounding box center [699, 492] width 214 height 12
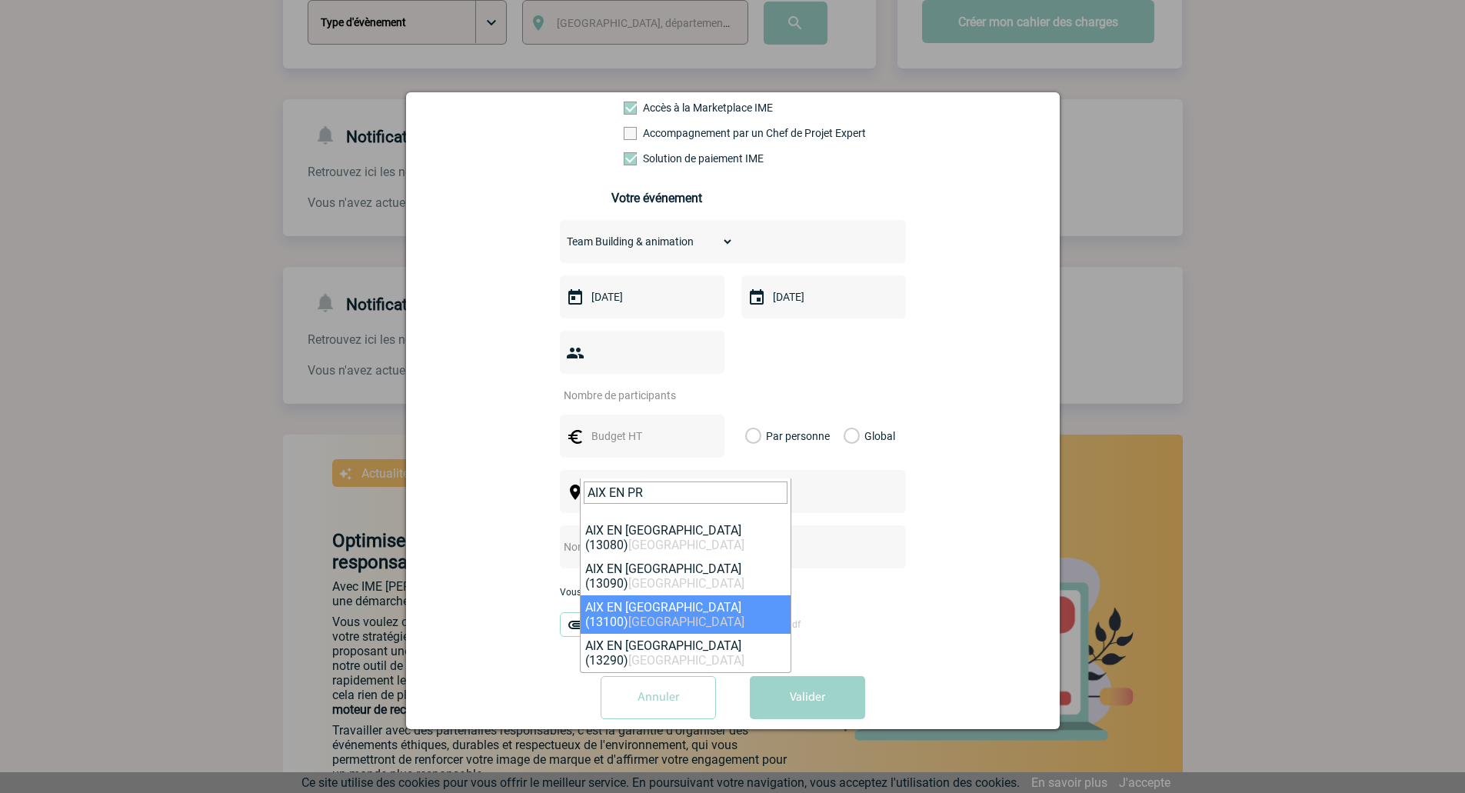
type input "AIX EN PR"
select select "7196"
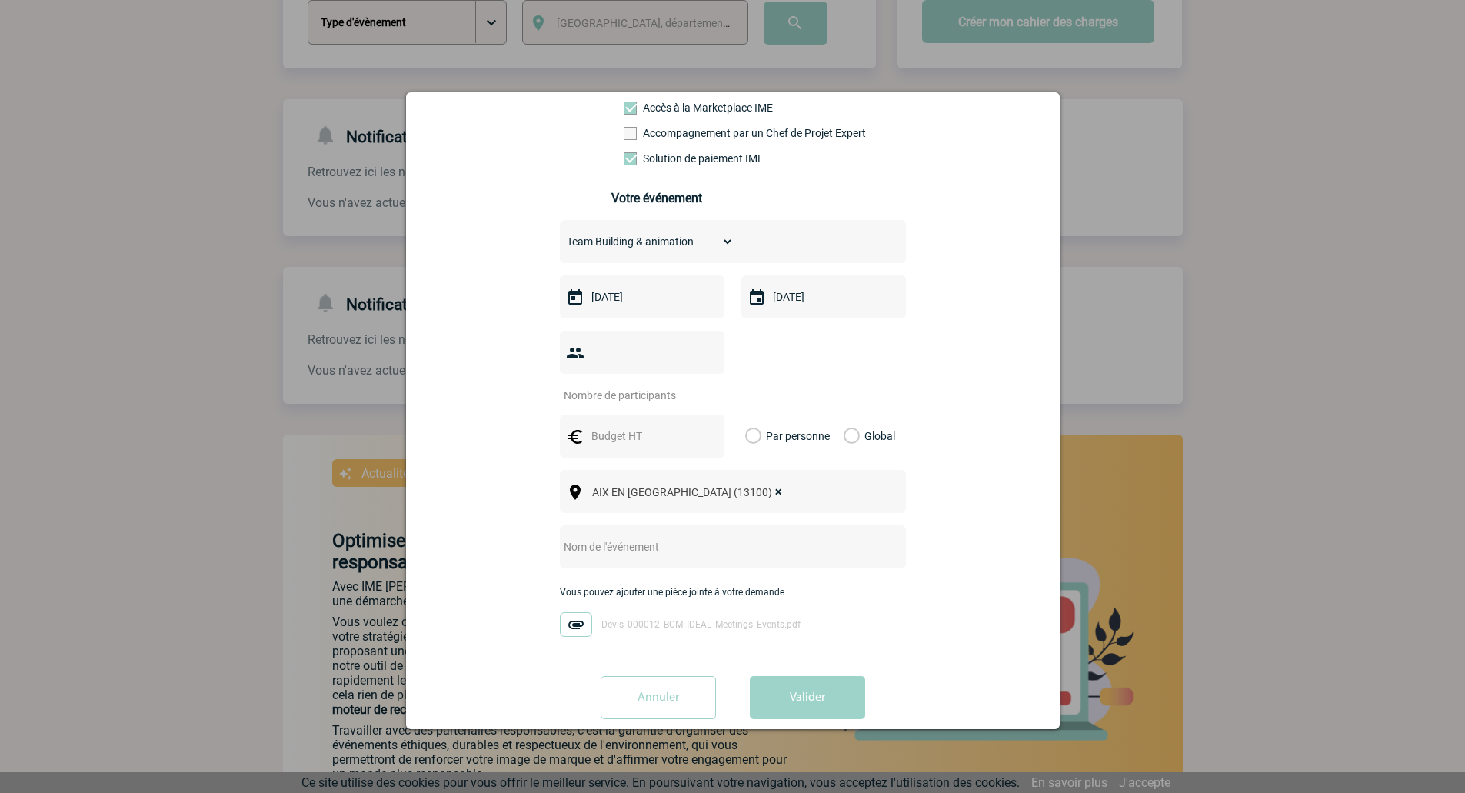
click at [628, 426] on input "text" at bounding box center [641, 436] width 106 height 20
type input "1600"
click at [656, 537] on input "text" at bounding box center [712, 547] width 305 height 20
type input "SORTIE BATEAU (Incentive) XPB174"
click at [837, 676] on button "Valider" at bounding box center [807, 697] width 115 height 43
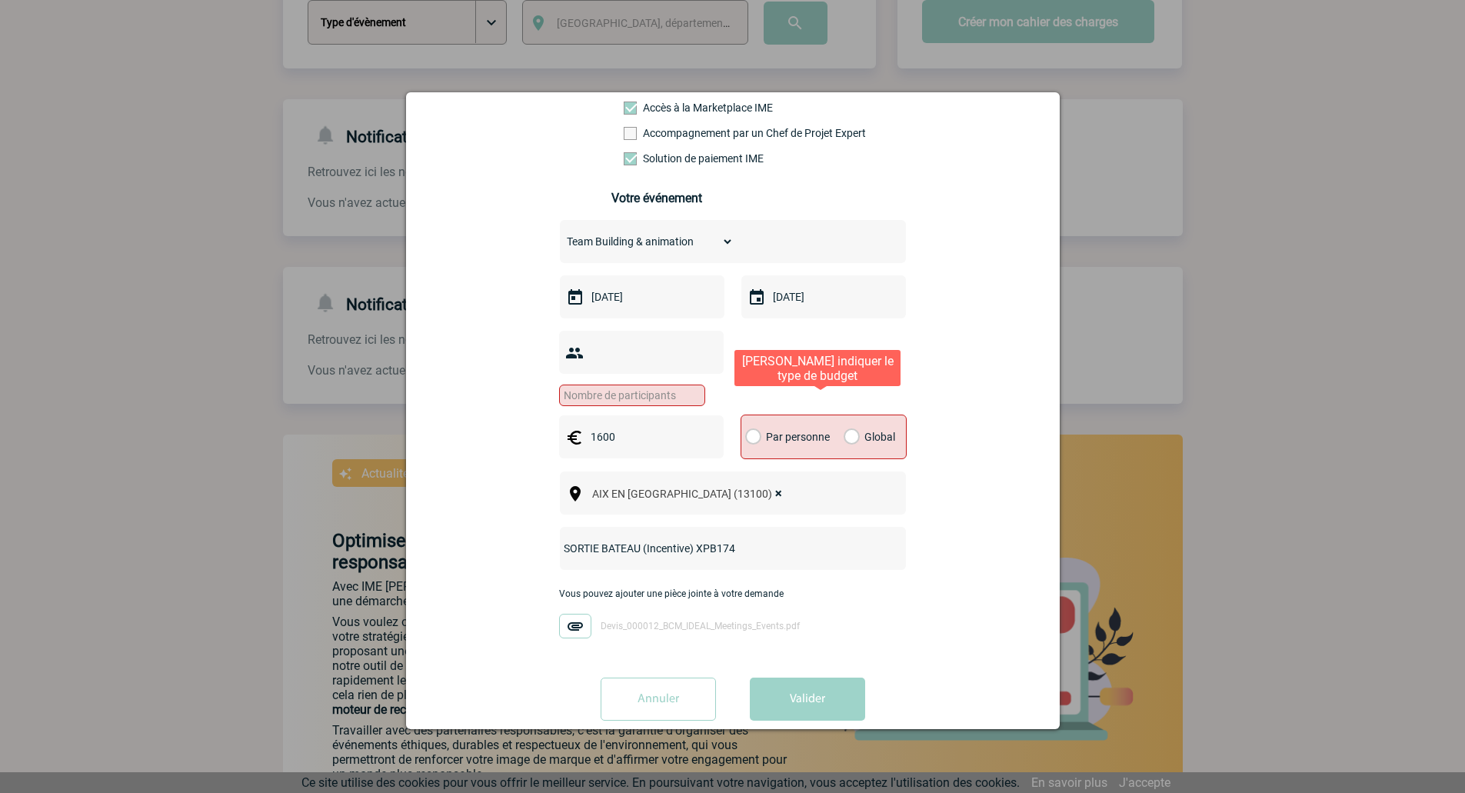
click at [854, 415] on label "Global" at bounding box center [849, 436] width 10 height 43
click at [0, 0] on input "Global" at bounding box center [0, 0] width 0 height 0
click at [604, 385] on input "number" at bounding box center [632, 396] width 146 height 22
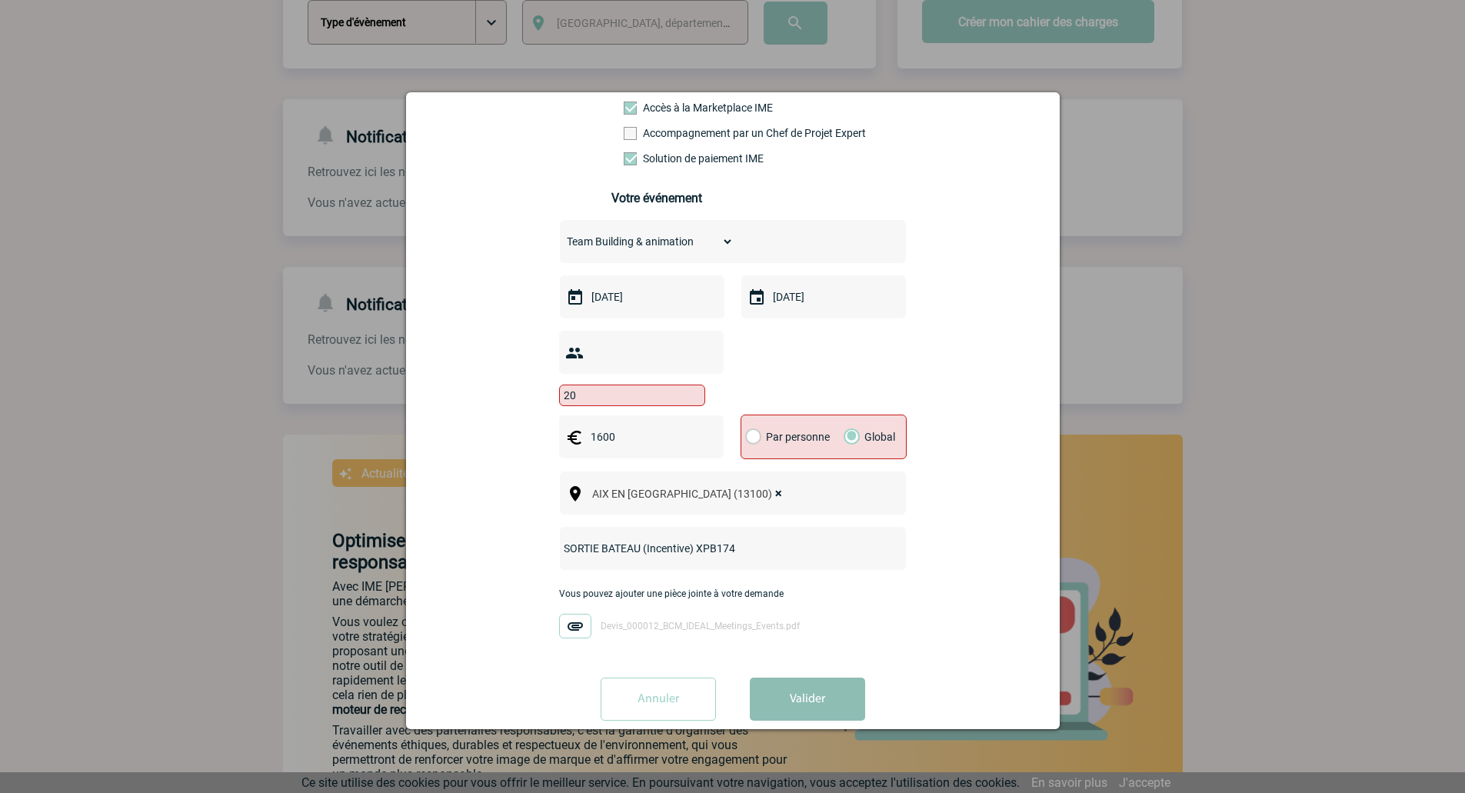
type input "20"
click at [837, 695] on button "Valider" at bounding box center [807, 699] width 115 height 43
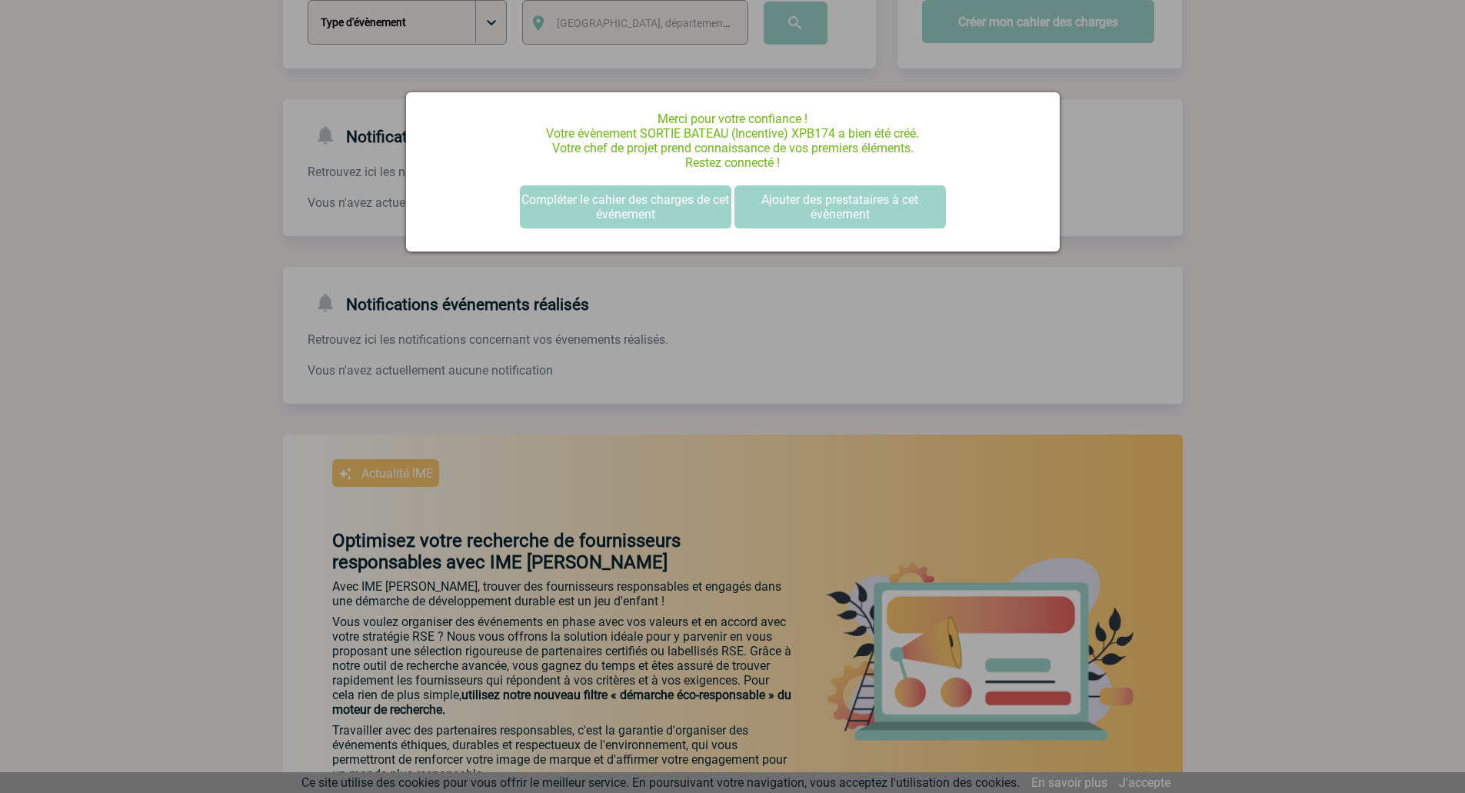
scroll to position [0, 0]
click at [645, 218] on button "Compléter le cahier des charges de cet événement" at bounding box center [626, 206] width 212 height 43
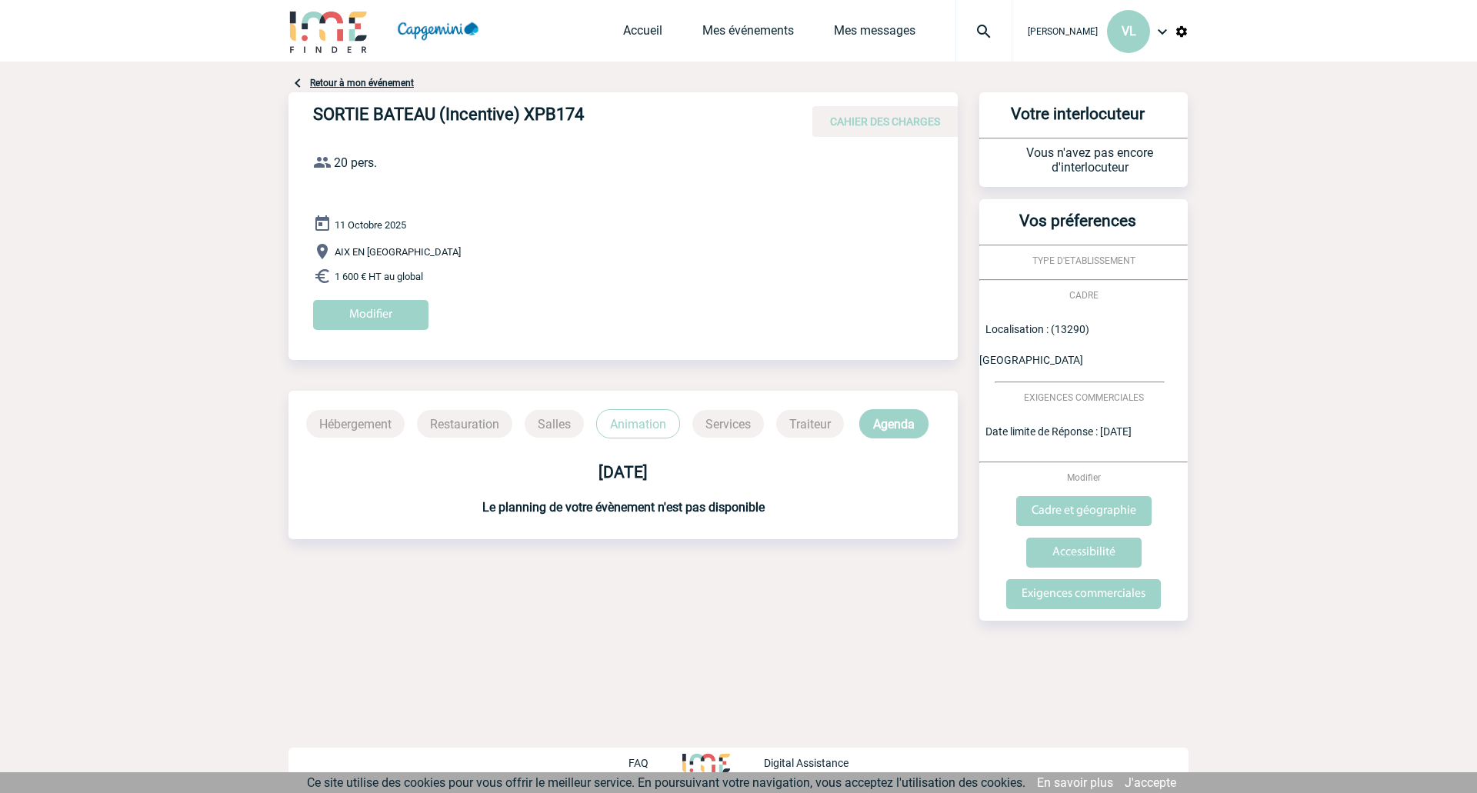
drag, startPoint x: 610, startPoint y: 343, endPoint x: 554, endPoint y: 291, distance: 76.7
click at [554, 291] on div "[DATE] AIX EN [GEOGRAPHIC_DATA] 1 600 € HT au global Modifier" at bounding box center [635, 278] width 645 height 127
